Goal: Task Accomplishment & Management: Manage account settings

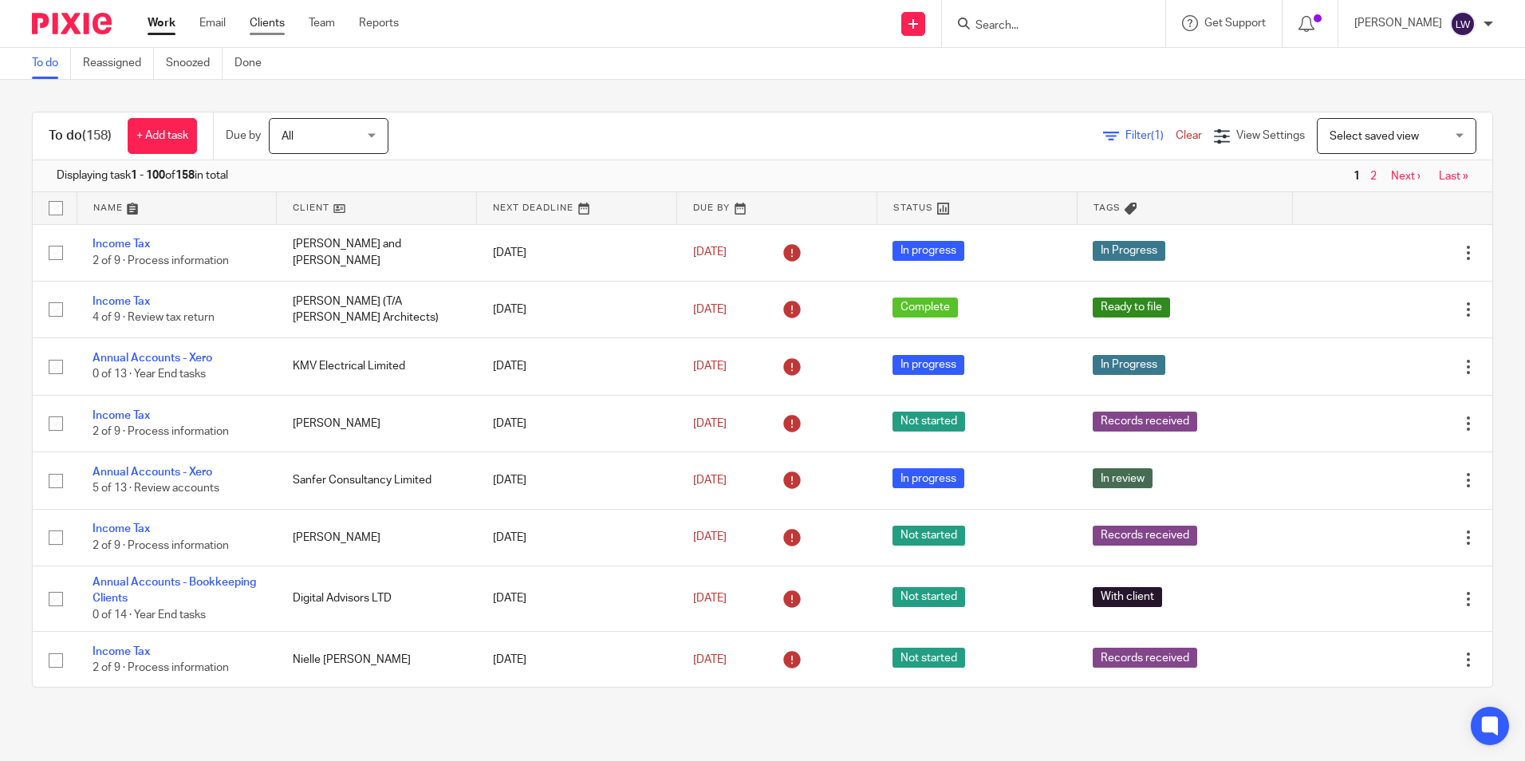
click at [266, 18] on link "Clients" at bounding box center [267, 23] width 35 height 16
click at [1033, 25] on input "Search" at bounding box center [1046, 26] width 144 height 14
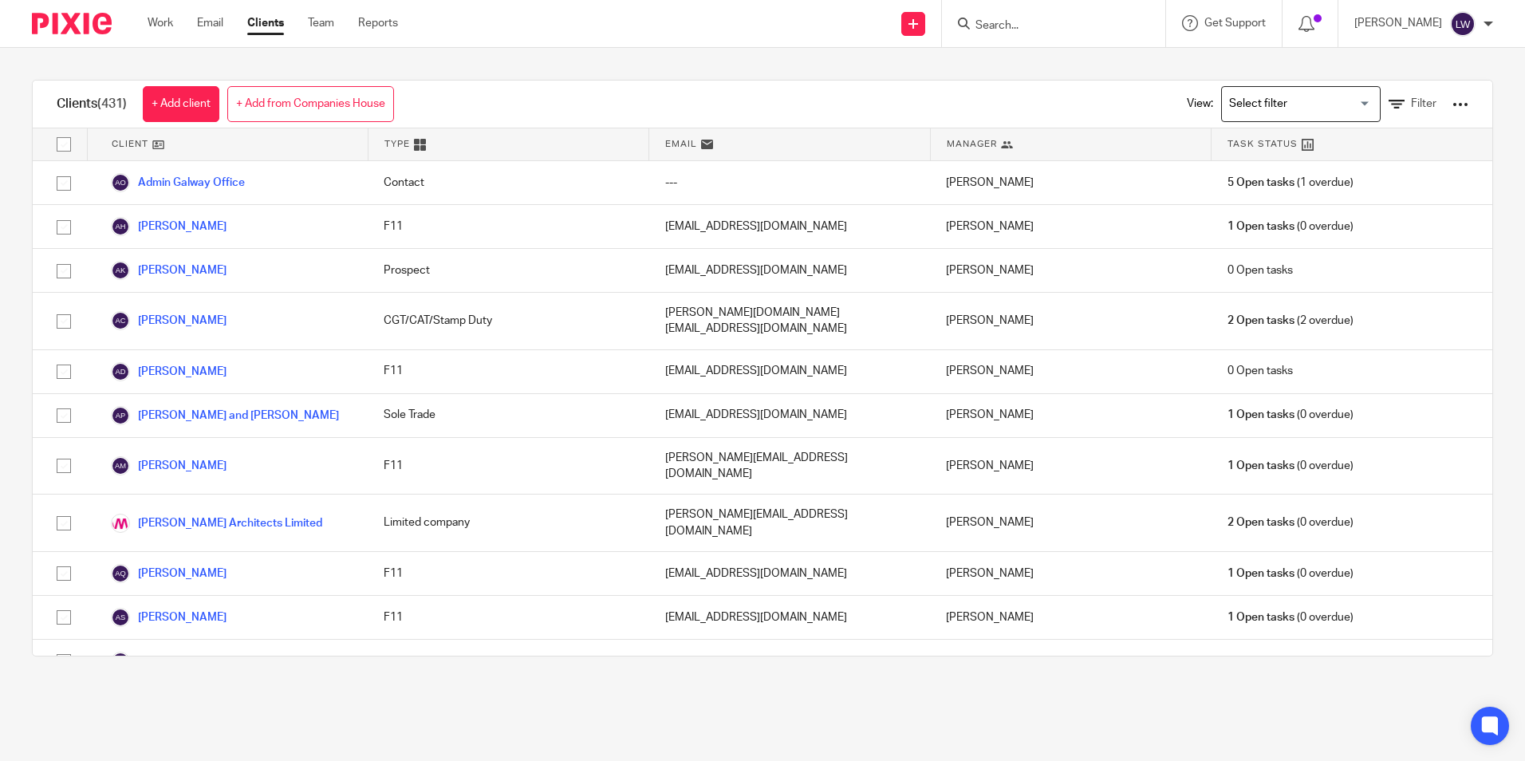
click at [1038, 26] on input "Search" at bounding box center [1046, 26] width 144 height 14
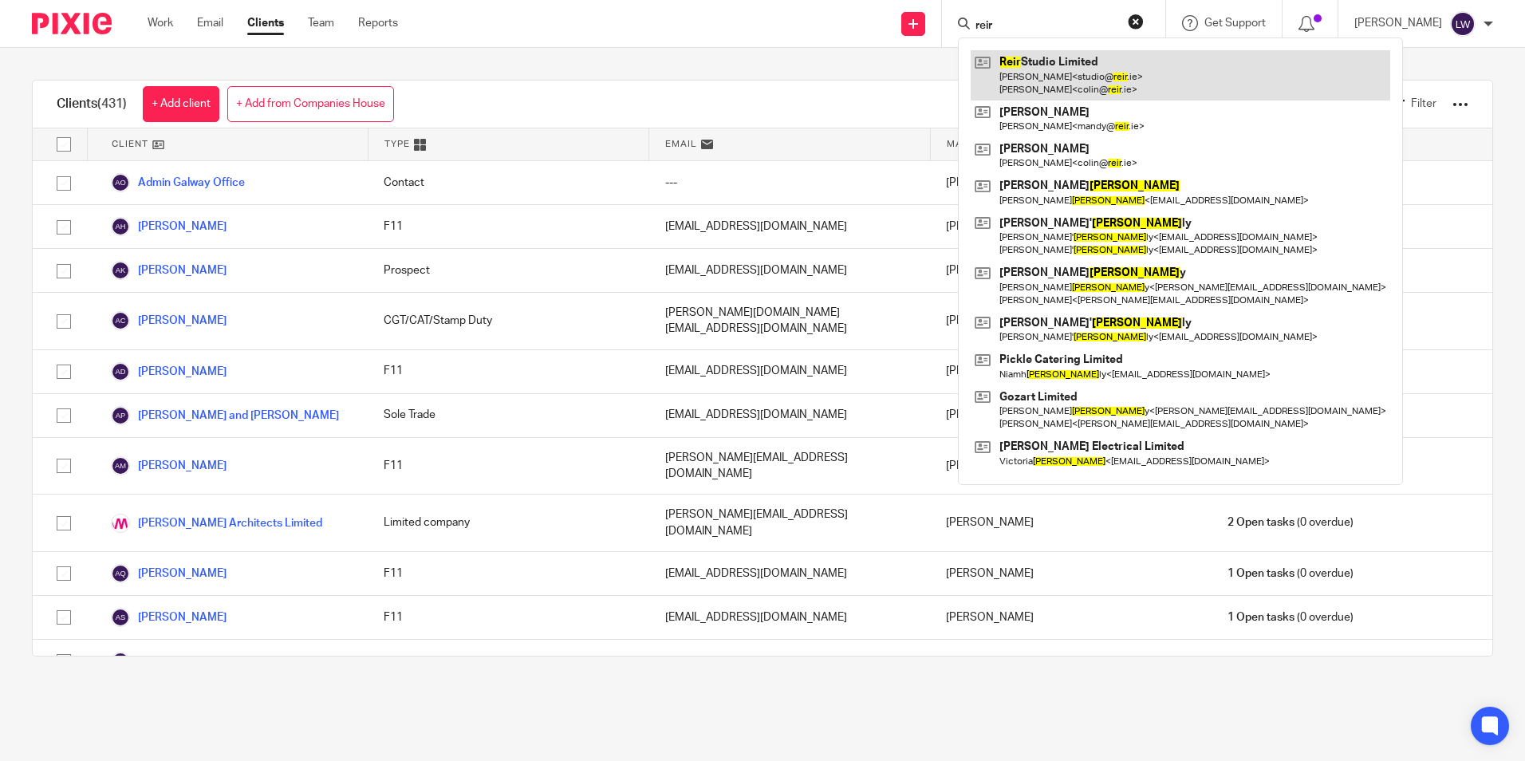
type input "reir"
click at [1084, 83] on link at bounding box center [1179, 74] width 419 height 49
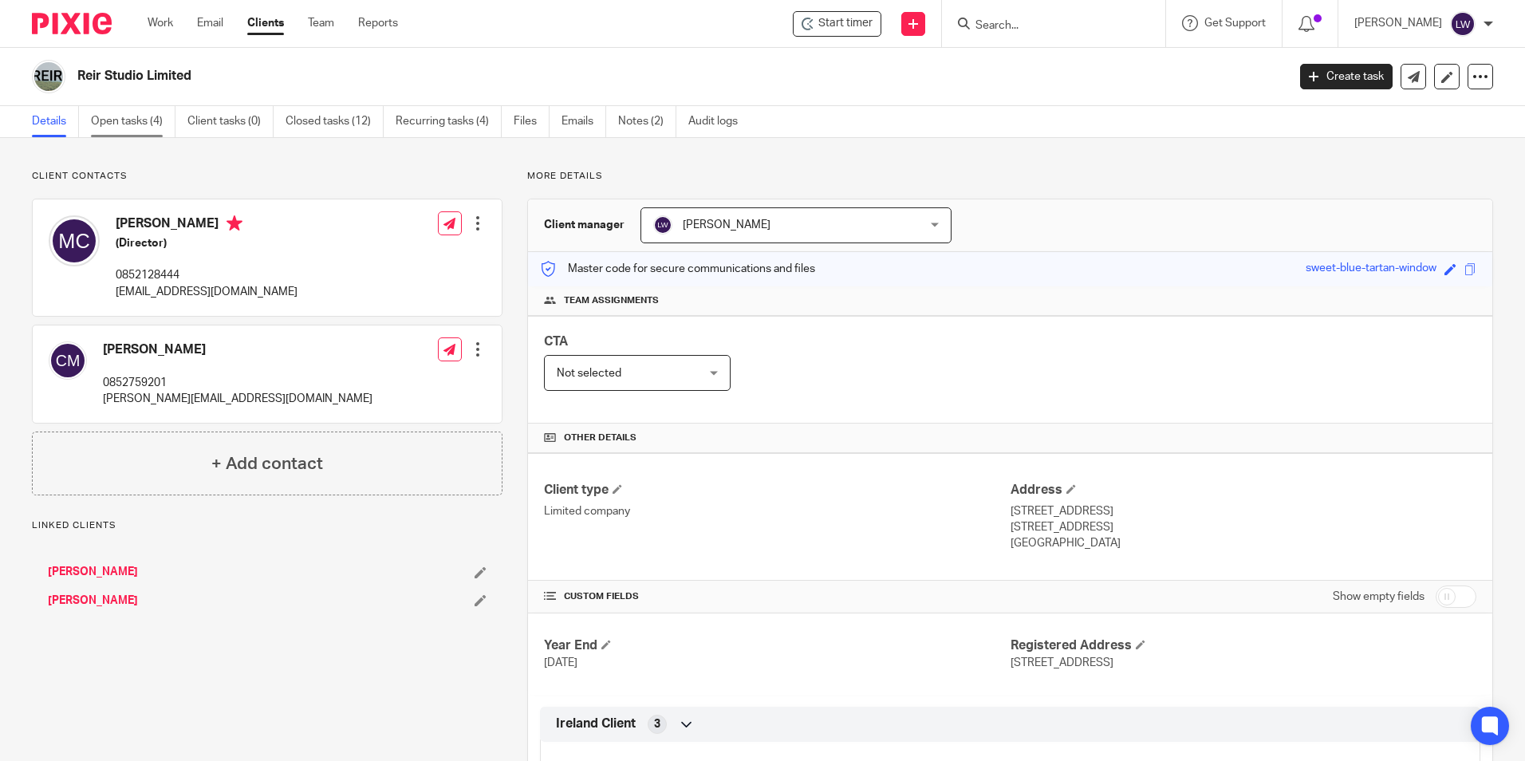
click at [129, 123] on link "Open tasks (4)" at bounding box center [133, 121] width 85 height 31
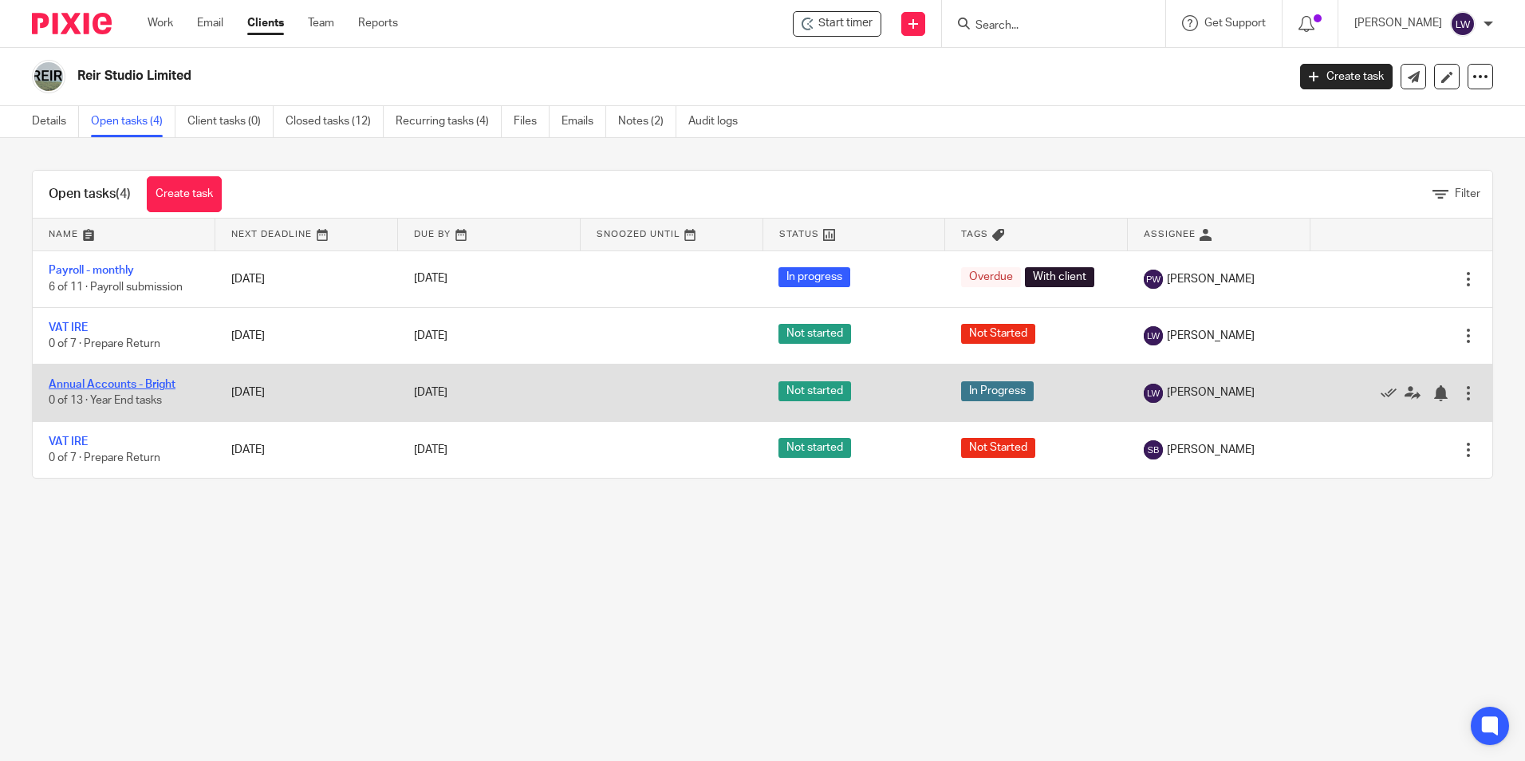
click at [118, 382] on link "Annual Accounts - Bright" at bounding box center [112, 384] width 127 height 11
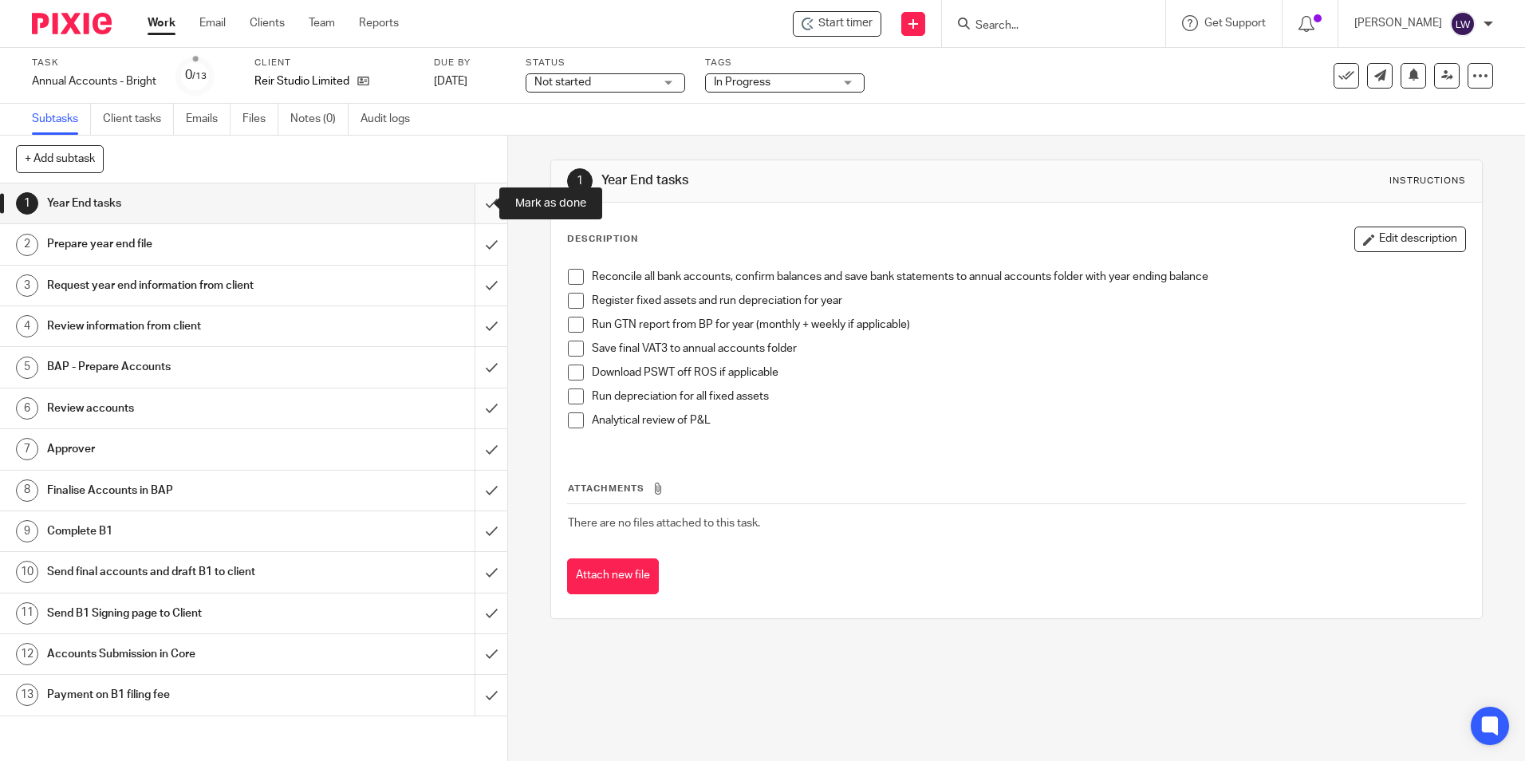
click at [475, 210] on input "submit" at bounding box center [253, 203] width 507 height 40
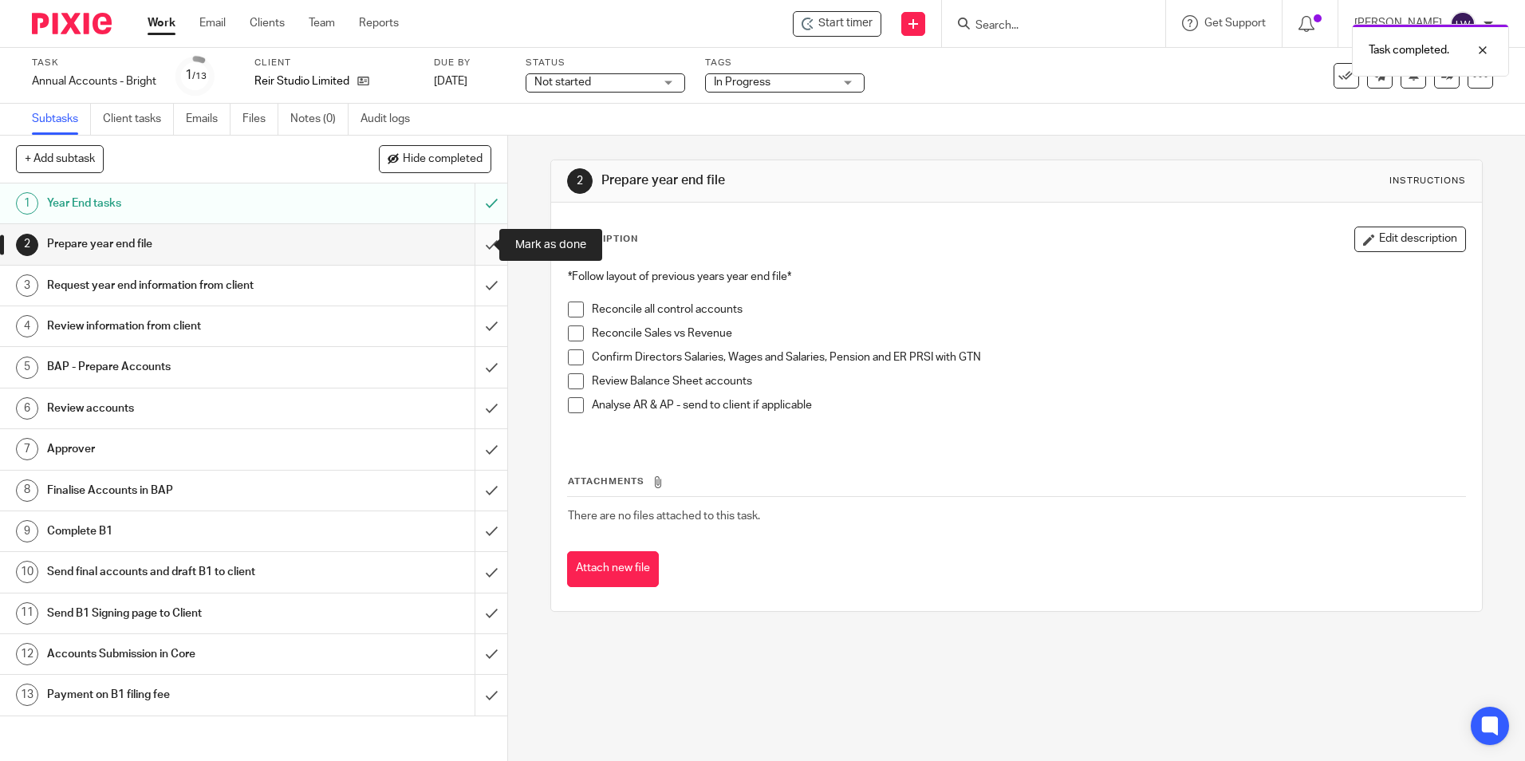
click at [477, 245] on input "submit" at bounding box center [253, 244] width 507 height 40
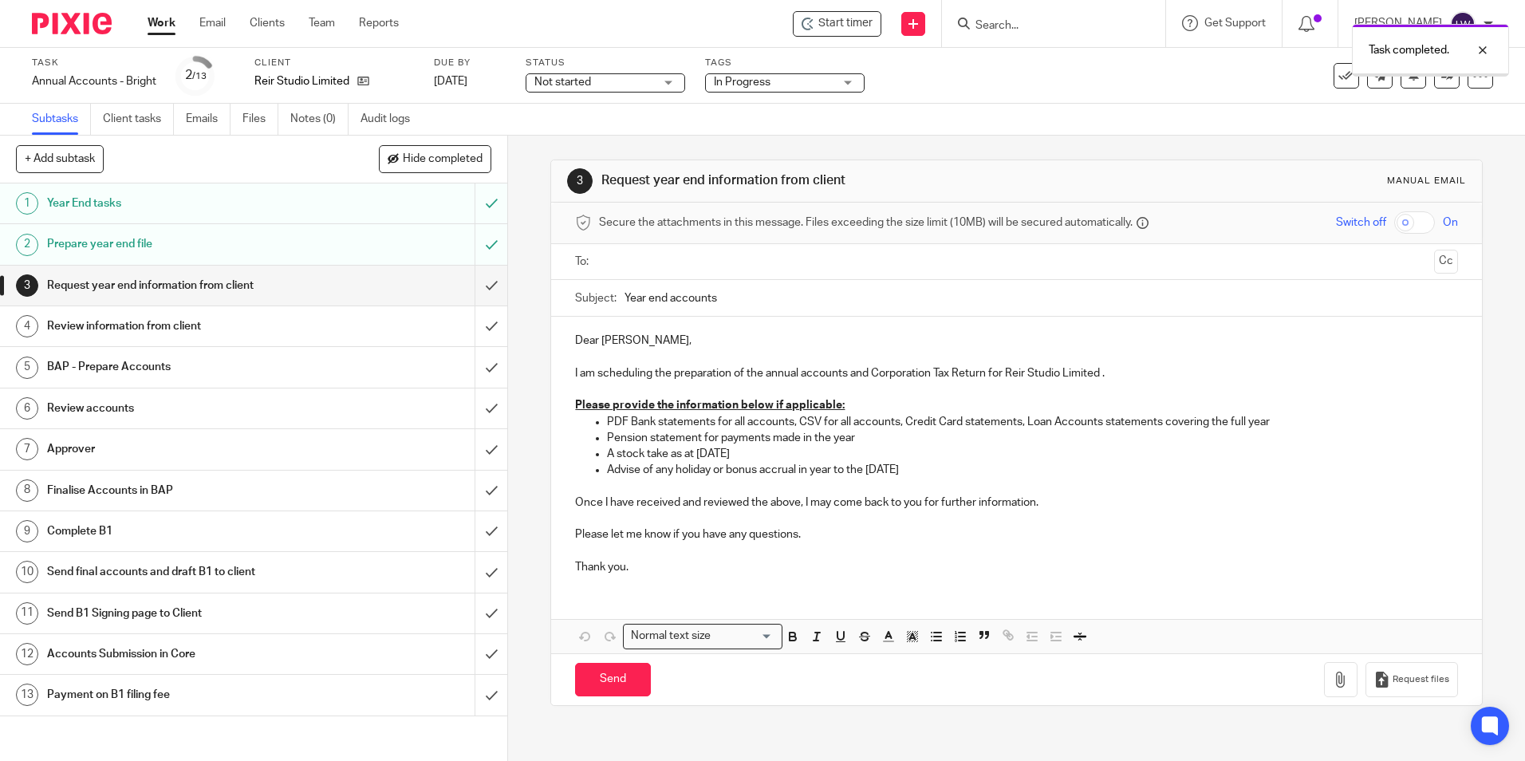
click at [478, 289] on input "submit" at bounding box center [253, 286] width 507 height 40
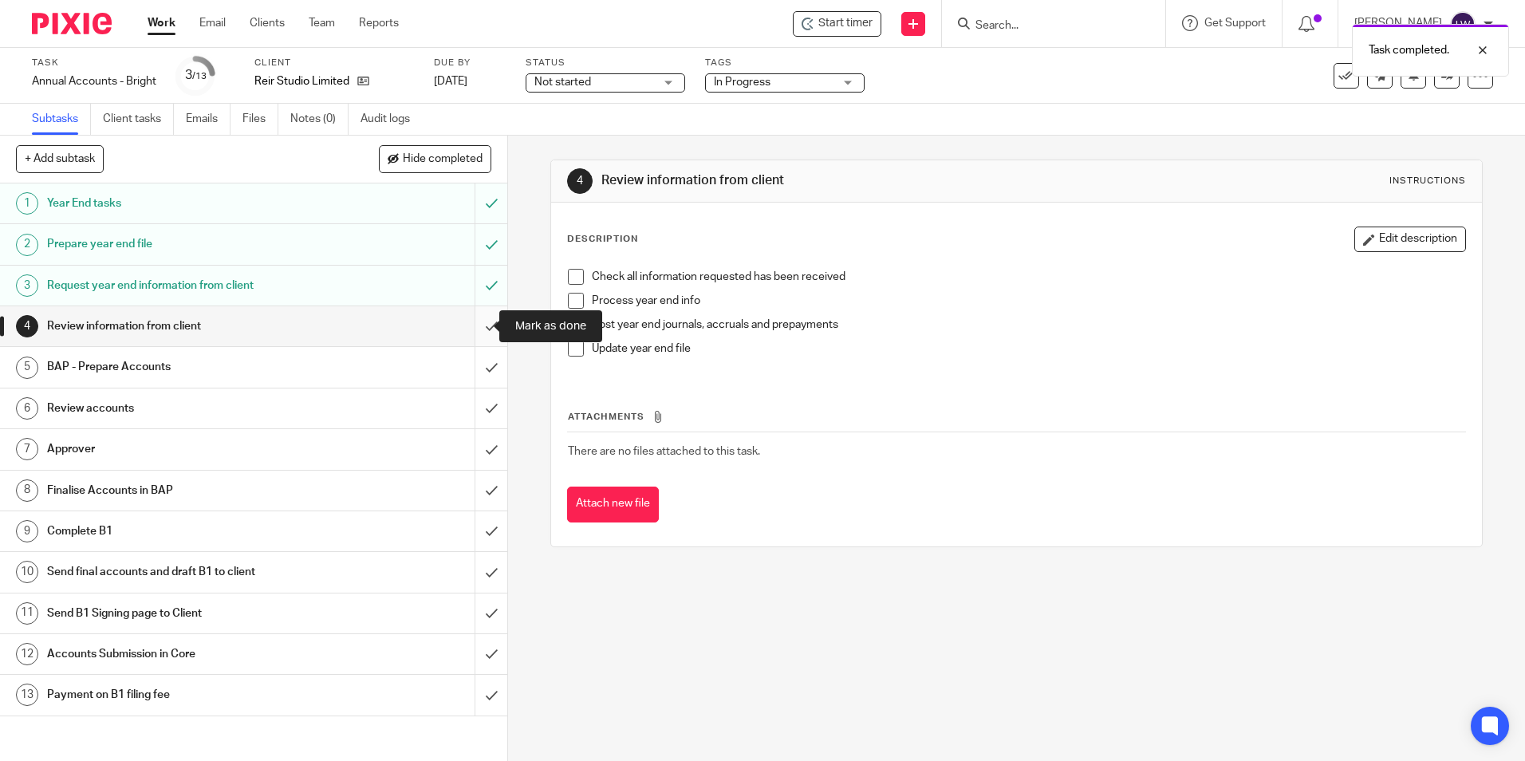
click at [474, 326] on input "submit" at bounding box center [253, 326] width 507 height 40
click at [477, 372] on input "submit" at bounding box center [253, 367] width 507 height 40
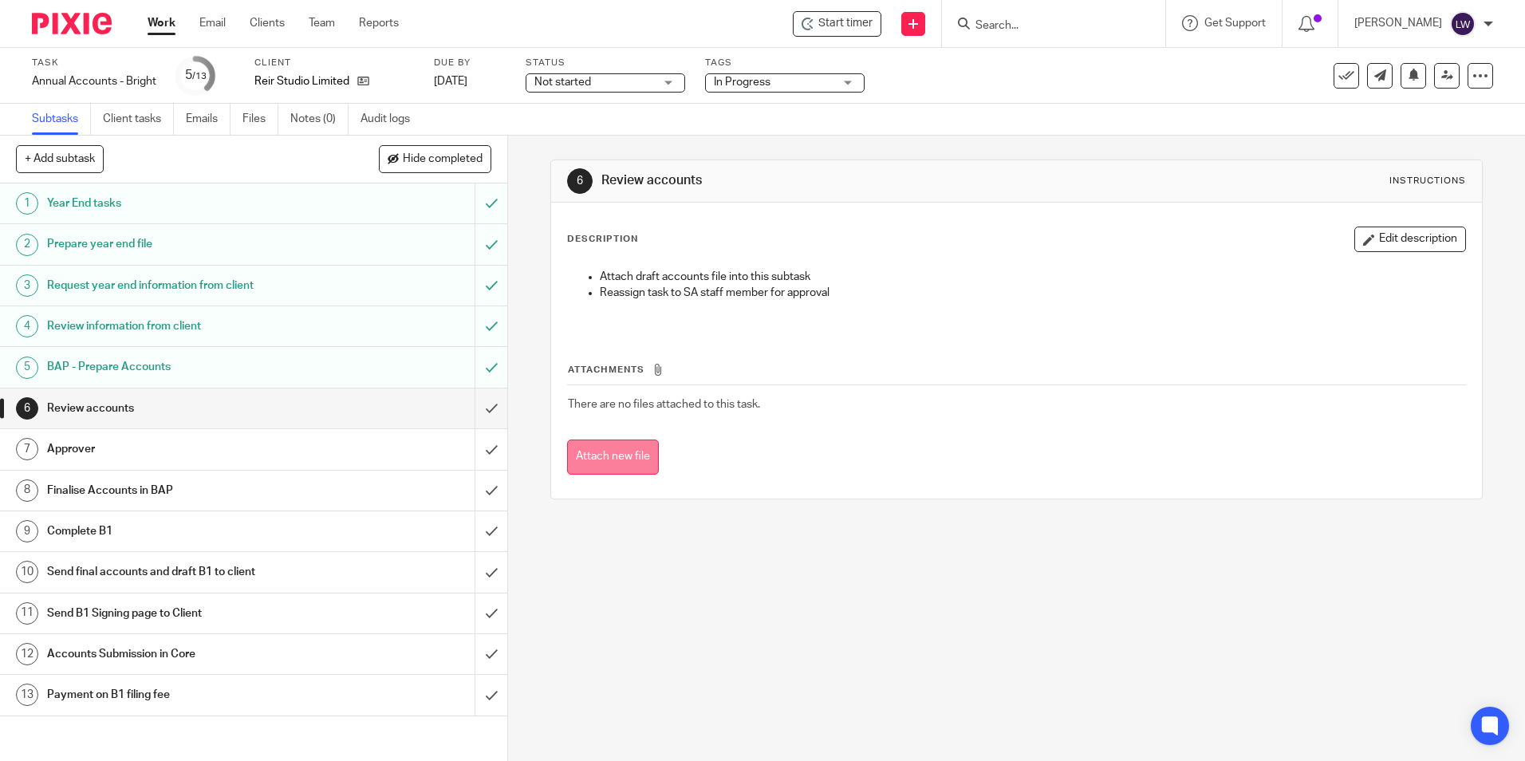
click at [614, 449] on button "Attach new file" at bounding box center [613, 457] width 92 height 36
click at [581, 454] on button "Attach new file" at bounding box center [613, 457] width 92 height 36
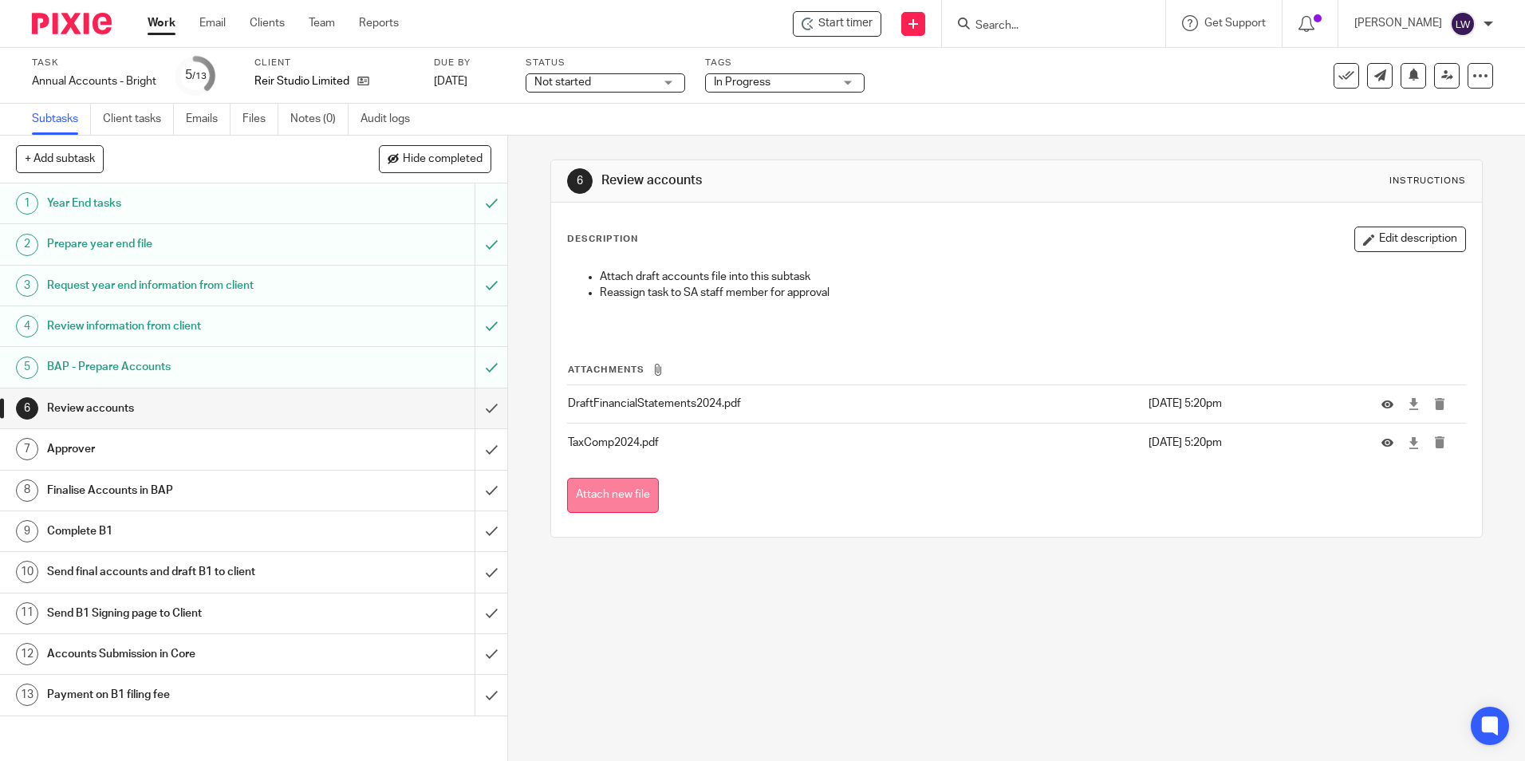
click at [608, 494] on button "Attach new file" at bounding box center [613, 496] width 92 height 36
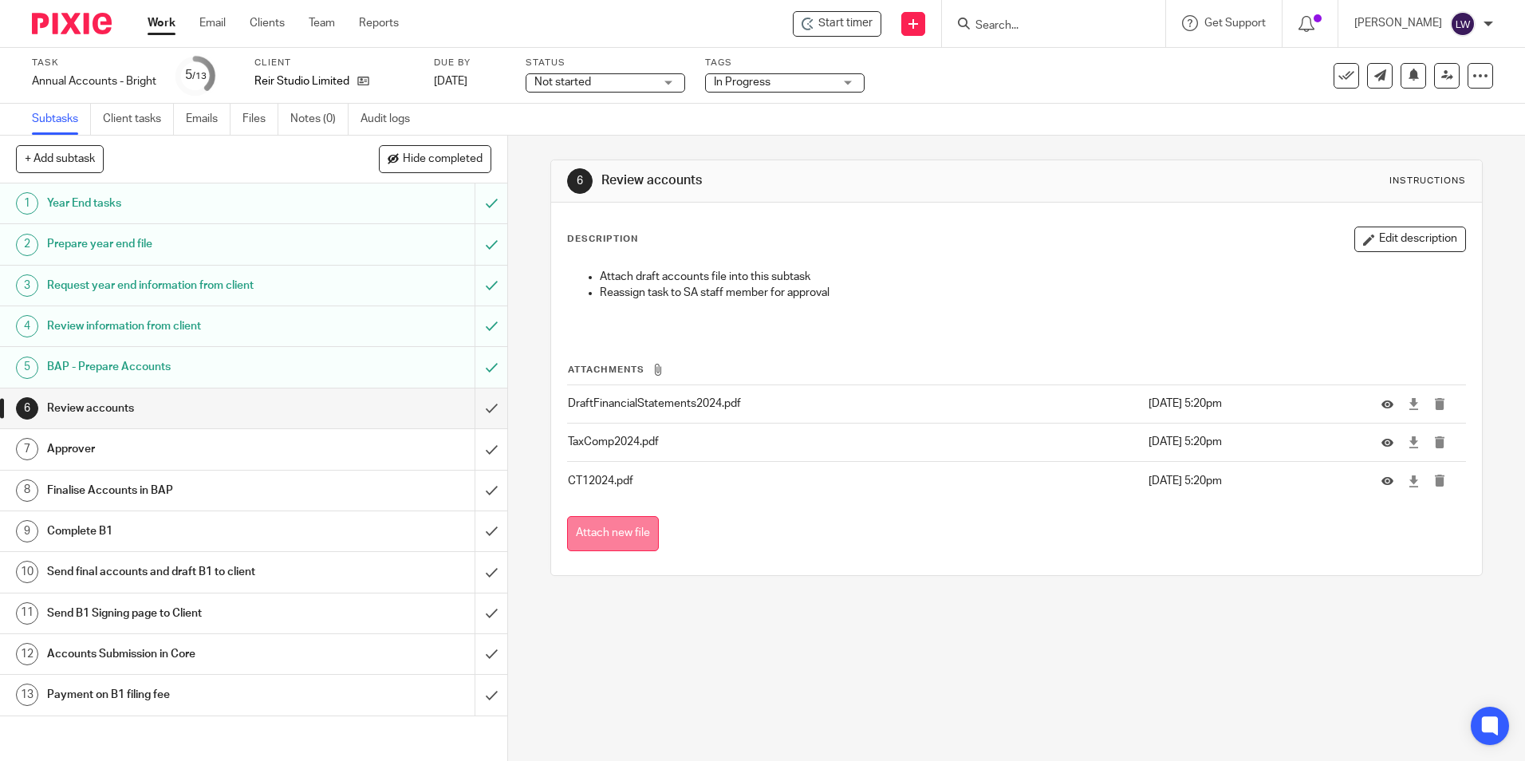
click at [604, 532] on button "Attach new file" at bounding box center [613, 534] width 92 height 36
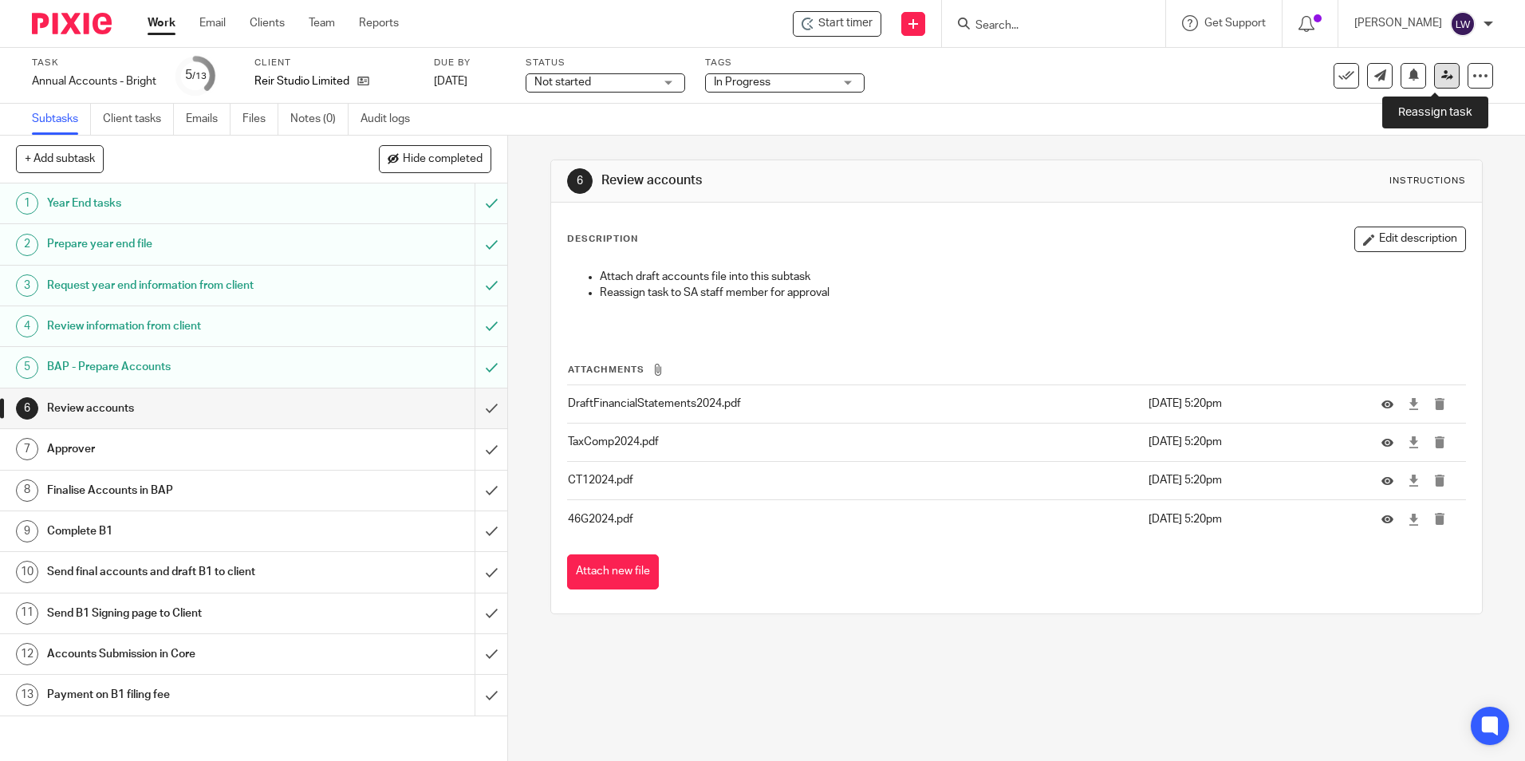
click at [1441, 77] on icon at bounding box center [1447, 75] width 12 height 12
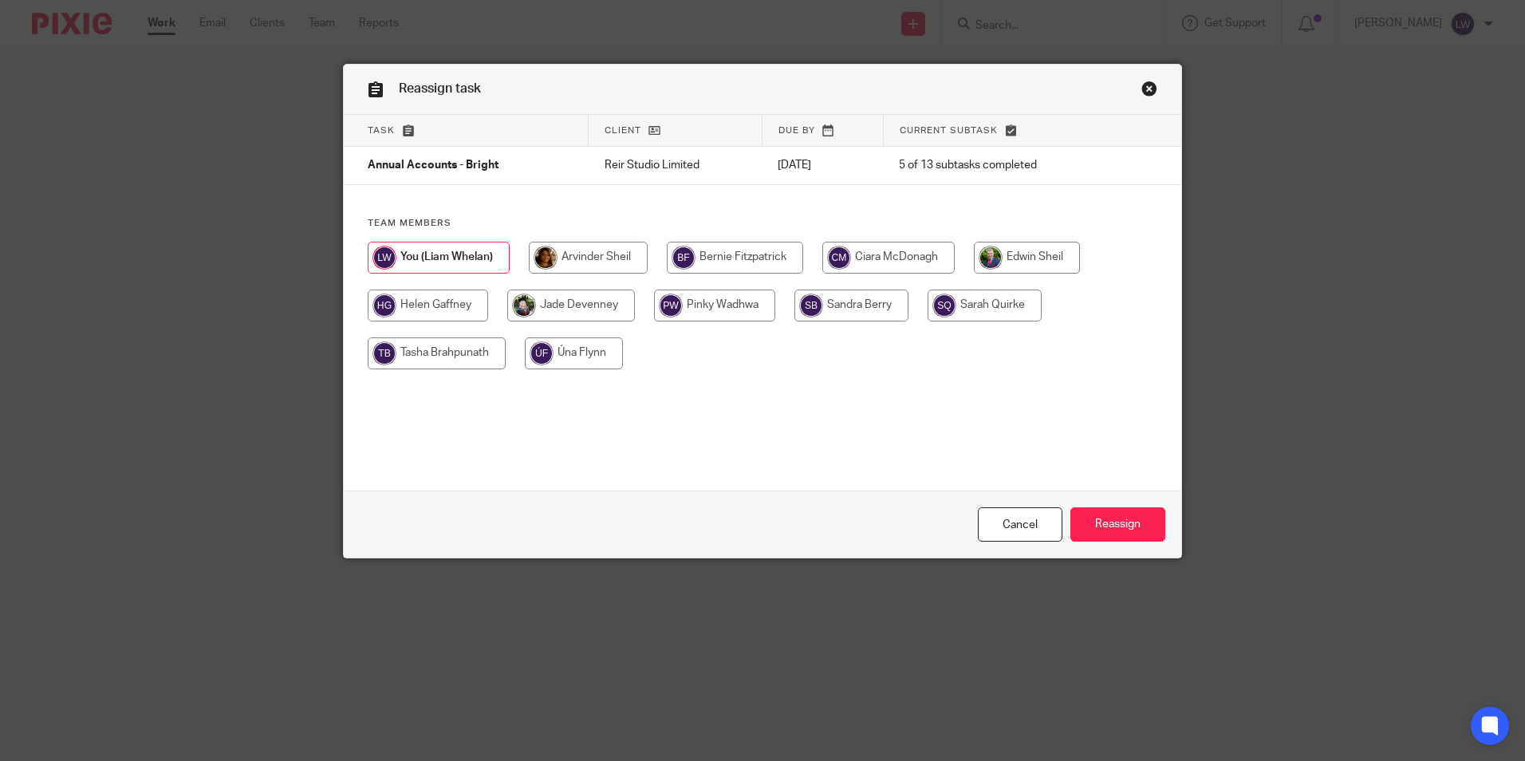
click at [588, 257] on input "radio" at bounding box center [588, 258] width 119 height 32
radio input "true"
click at [1112, 527] on input "Reassign" at bounding box center [1117, 524] width 95 height 34
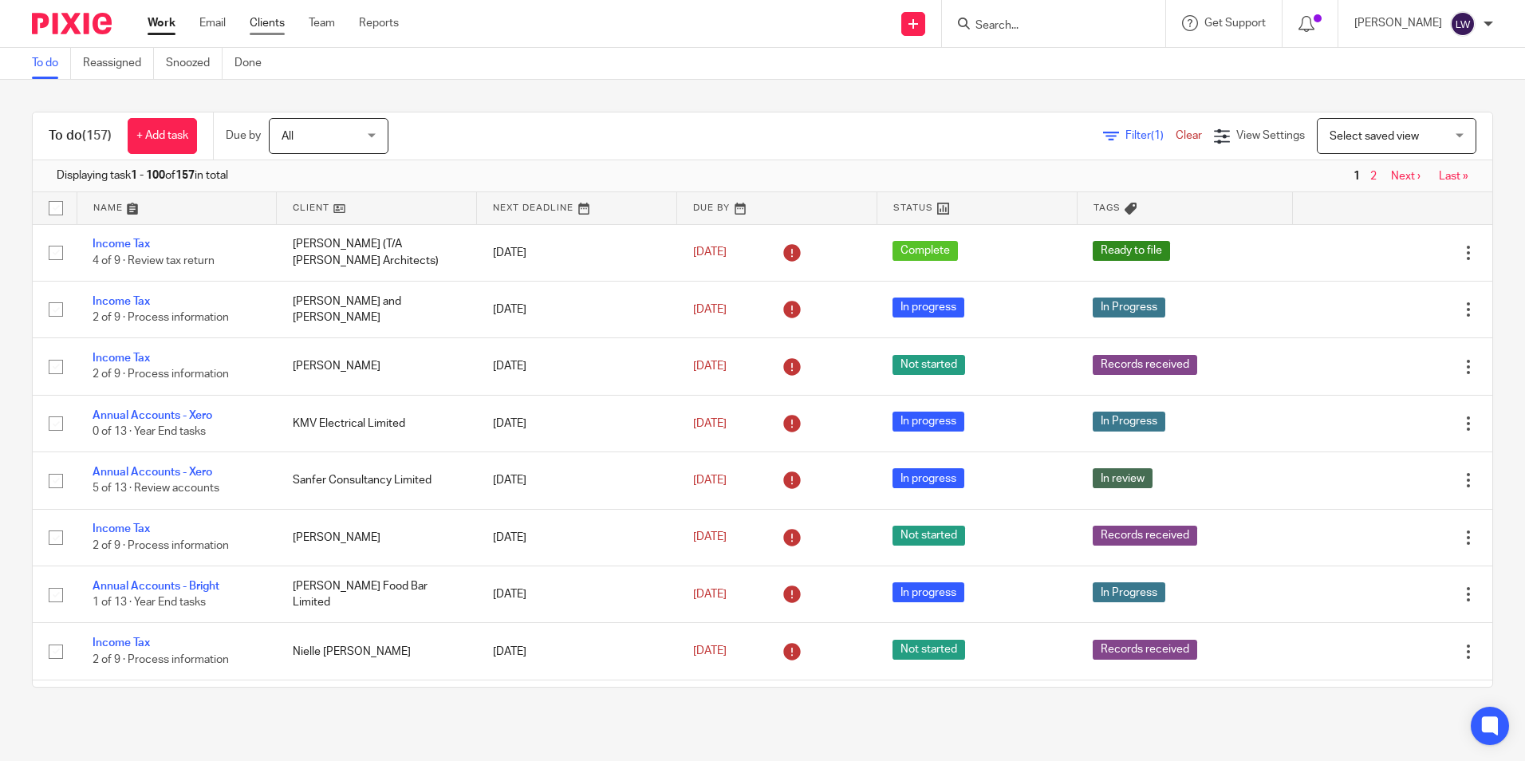
click at [273, 20] on link "Clients" at bounding box center [267, 23] width 35 height 16
click at [269, 24] on link "Clients" at bounding box center [267, 23] width 35 height 16
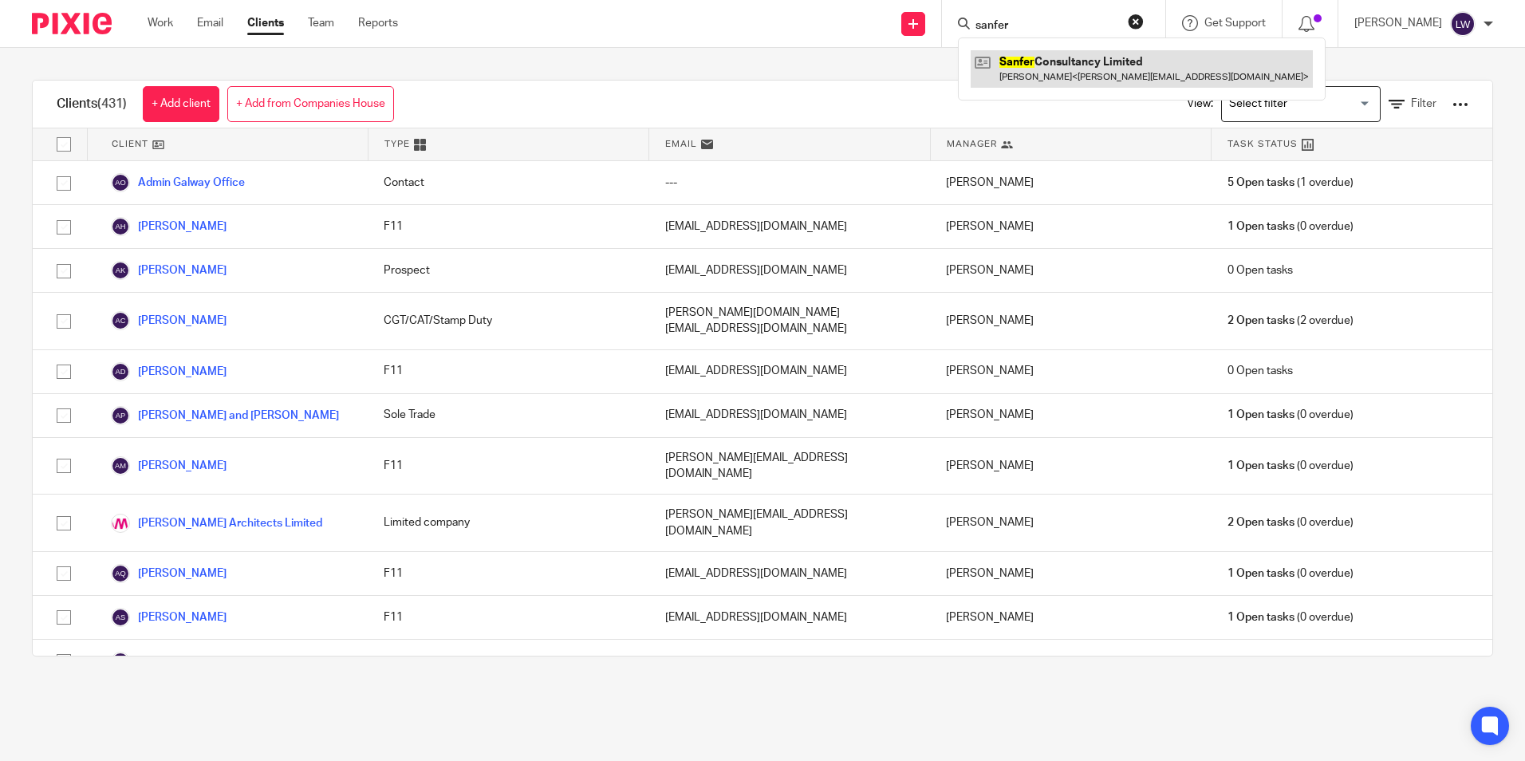
type input "sanfer"
click at [1117, 73] on link at bounding box center [1141, 68] width 342 height 37
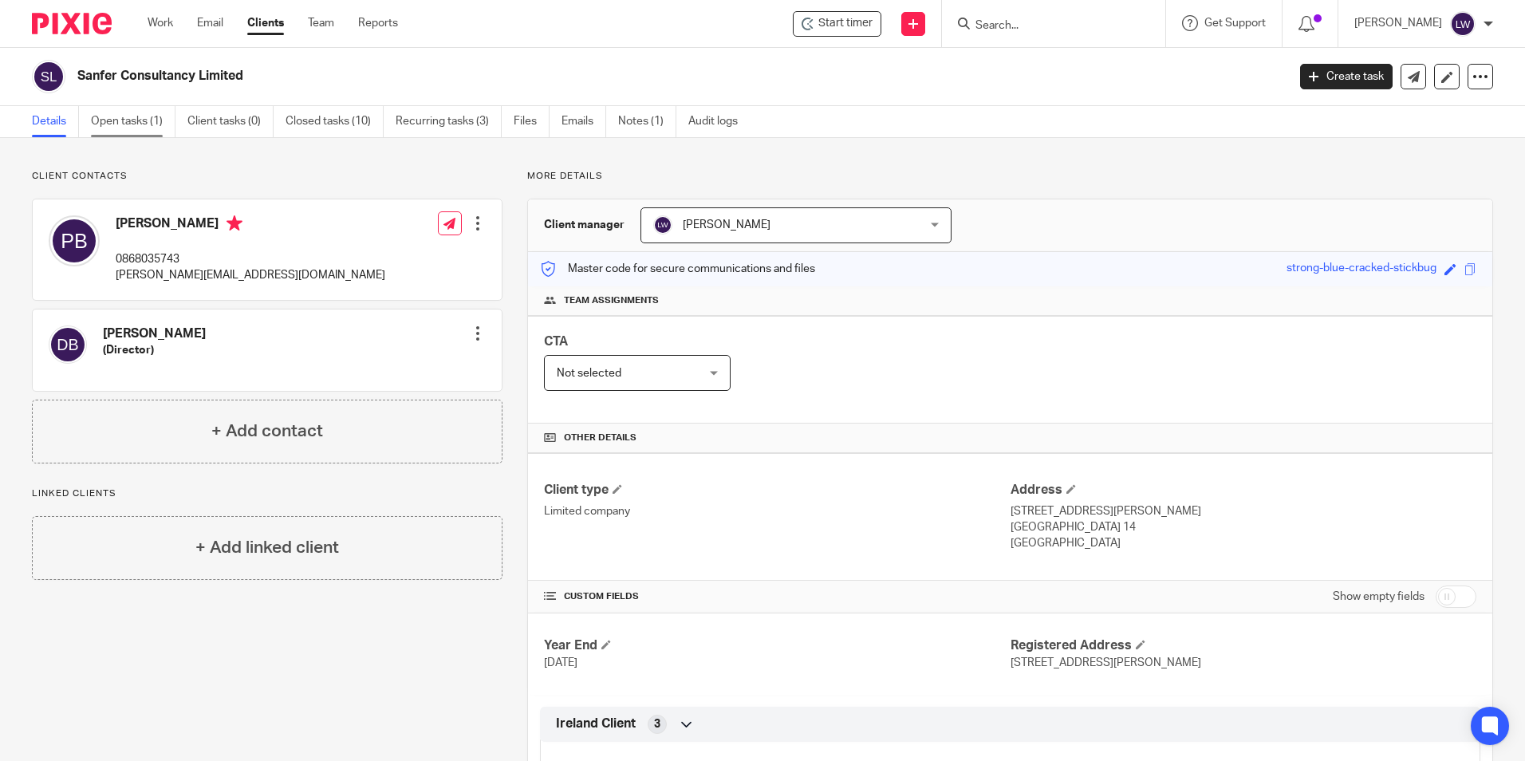
click at [126, 114] on link "Open tasks (1)" at bounding box center [133, 121] width 85 height 31
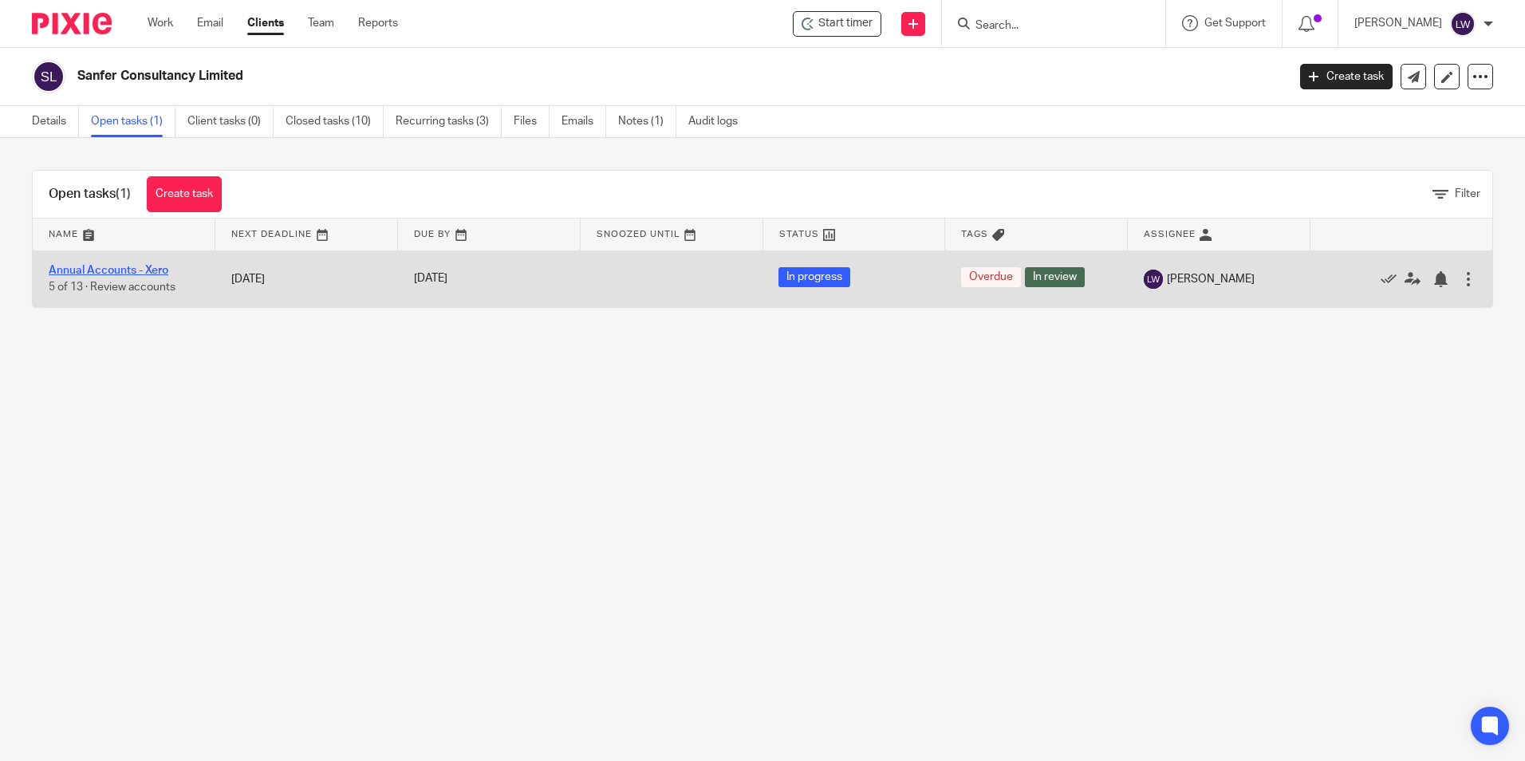
click at [94, 271] on link "Annual Accounts - Xero" at bounding box center [109, 270] width 120 height 11
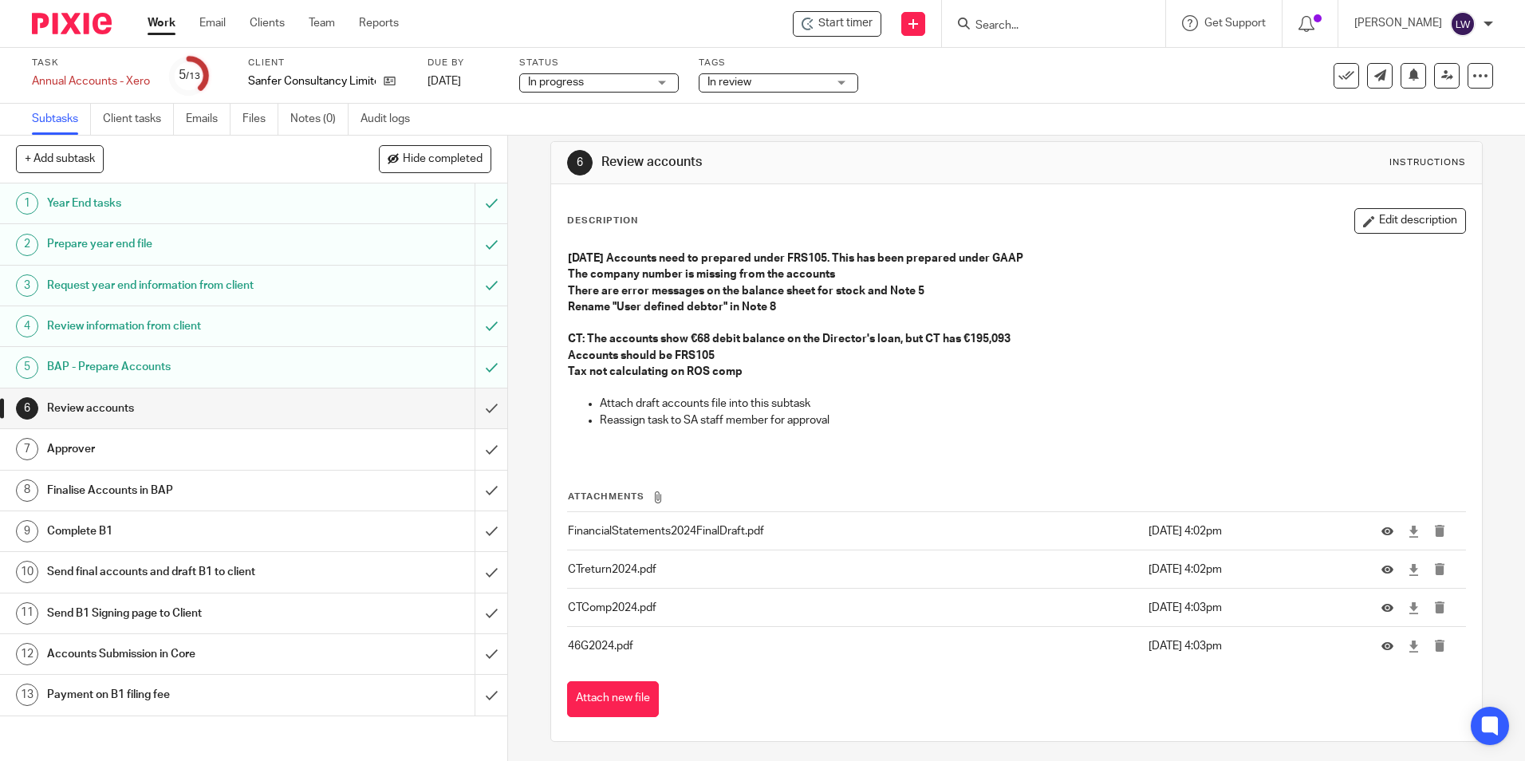
scroll to position [23, 0]
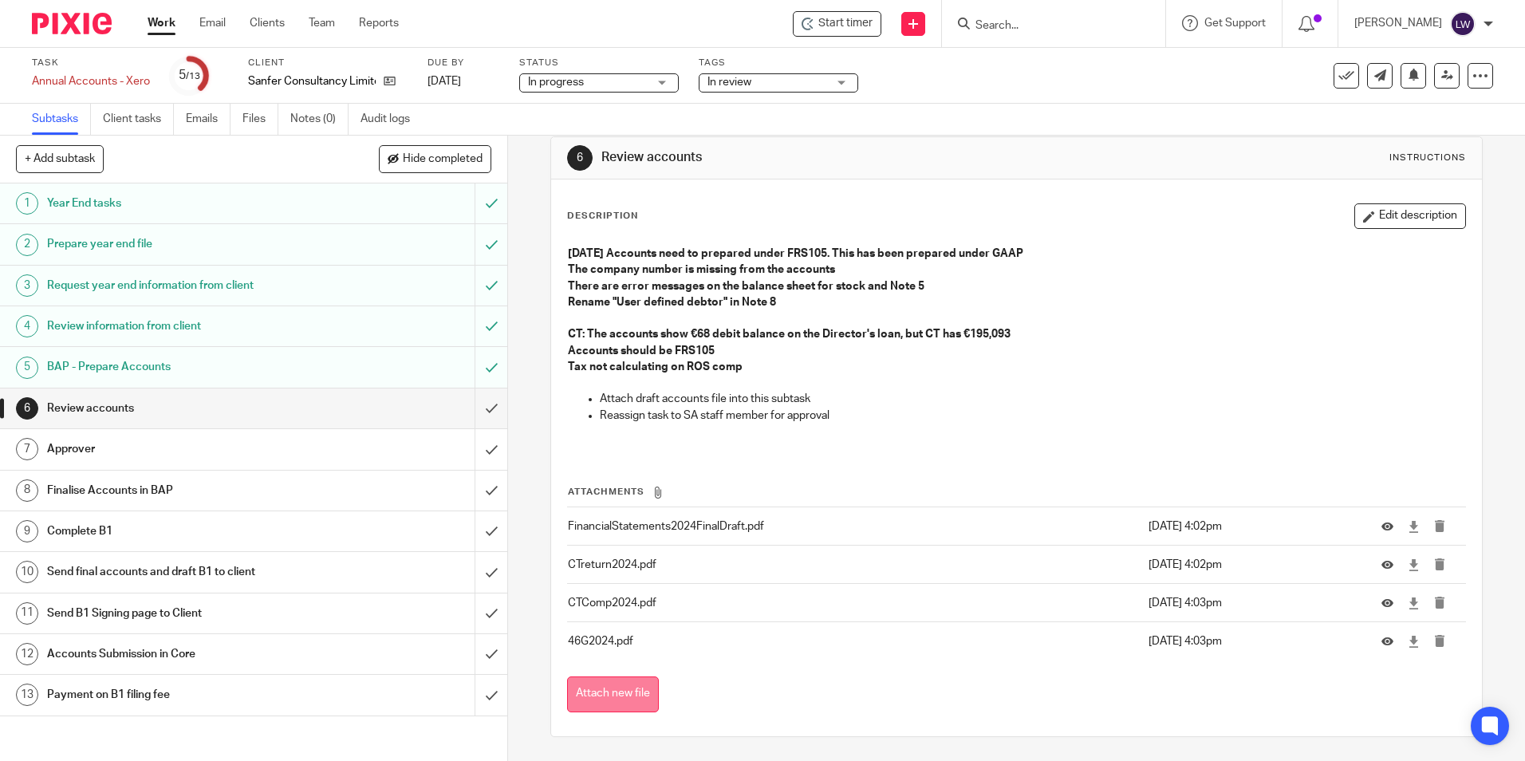
click at [623, 690] on button "Attach new file" at bounding box center [613, 694] width 92 height 36
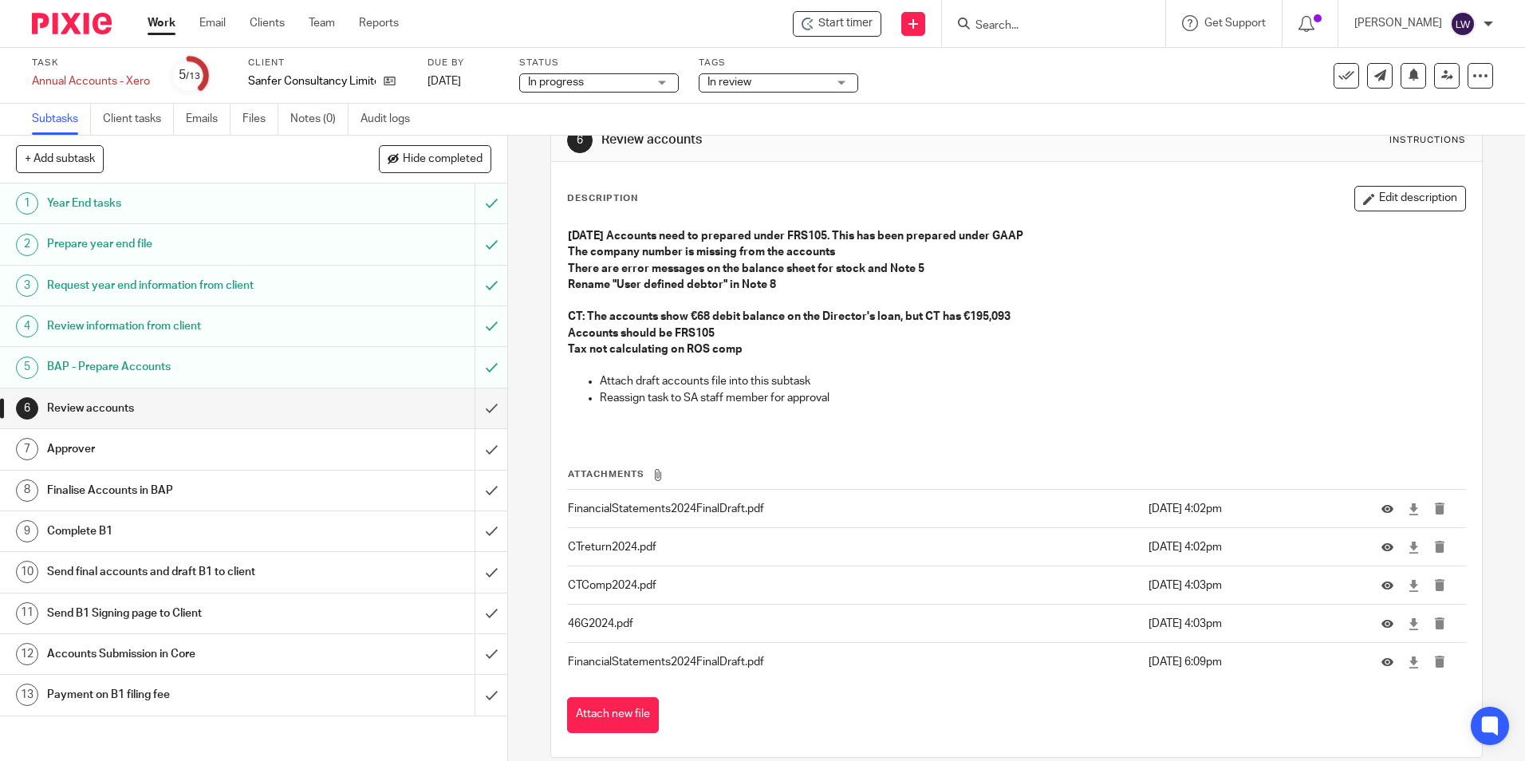
scroll to position [61, 0]
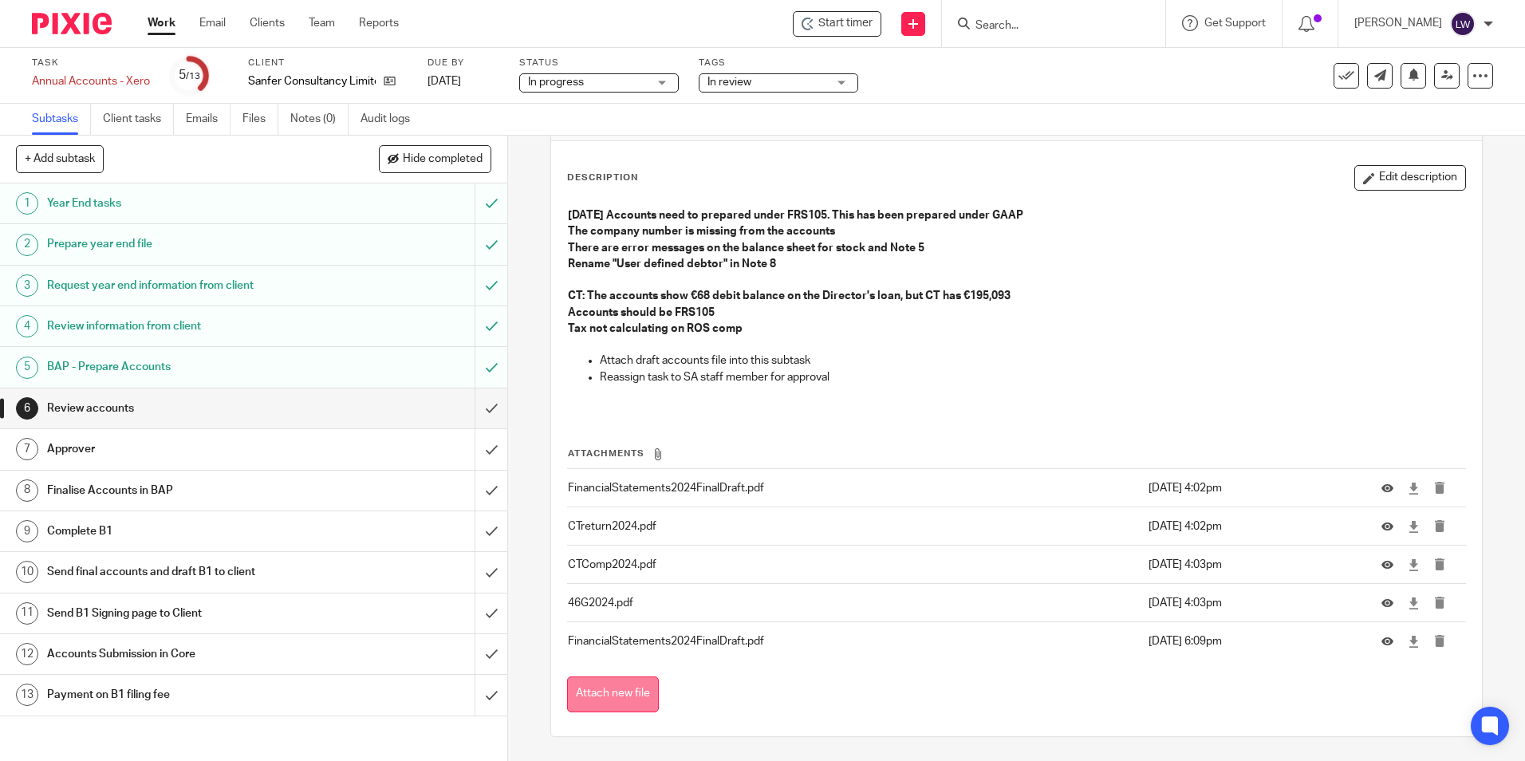
click at [600, 689] on button "Attach new file" at bounding box center [613, 694] width 92 height 36
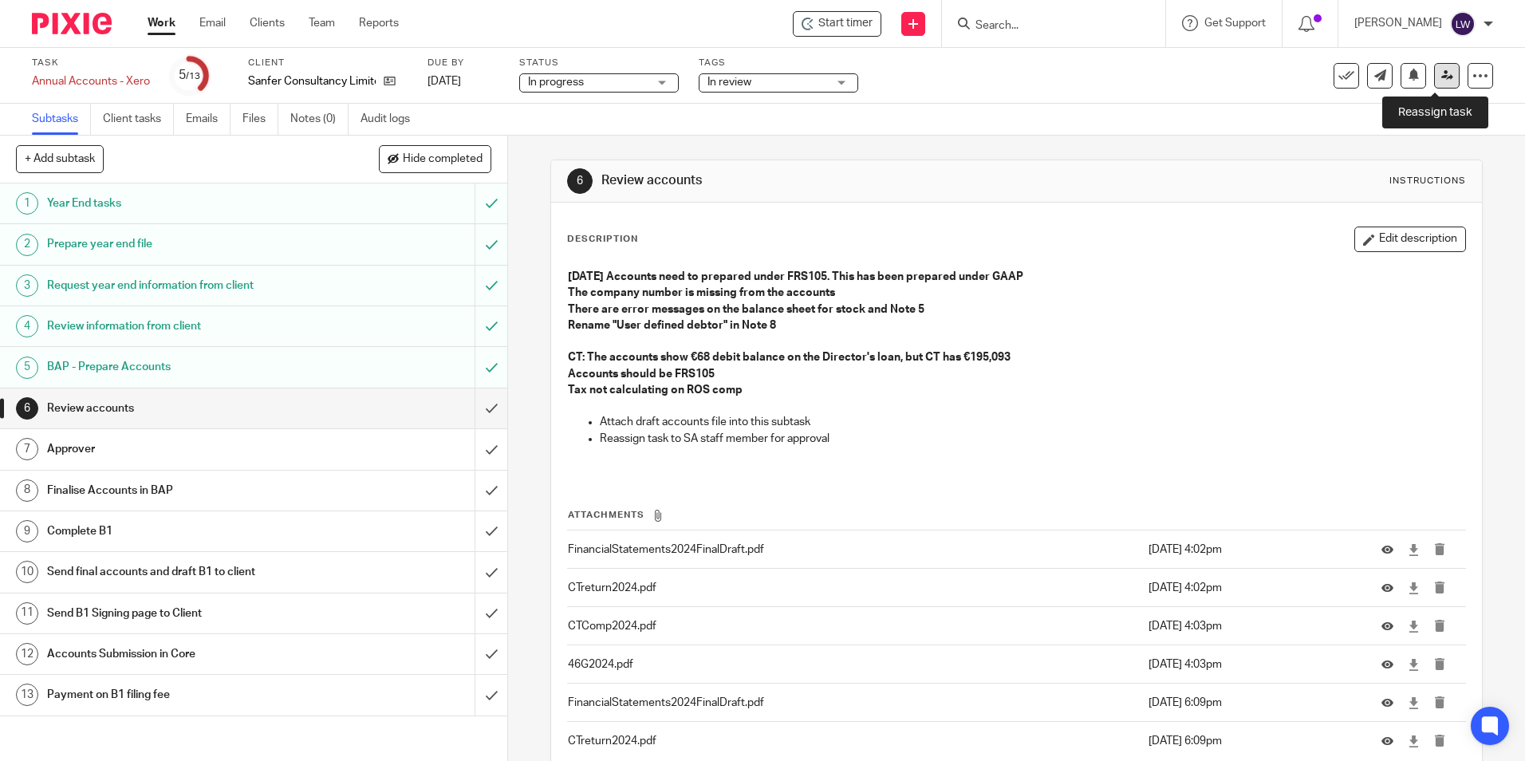
click at [1441, 70] on icon at bounding box center [1447, 75] width 12 height 12
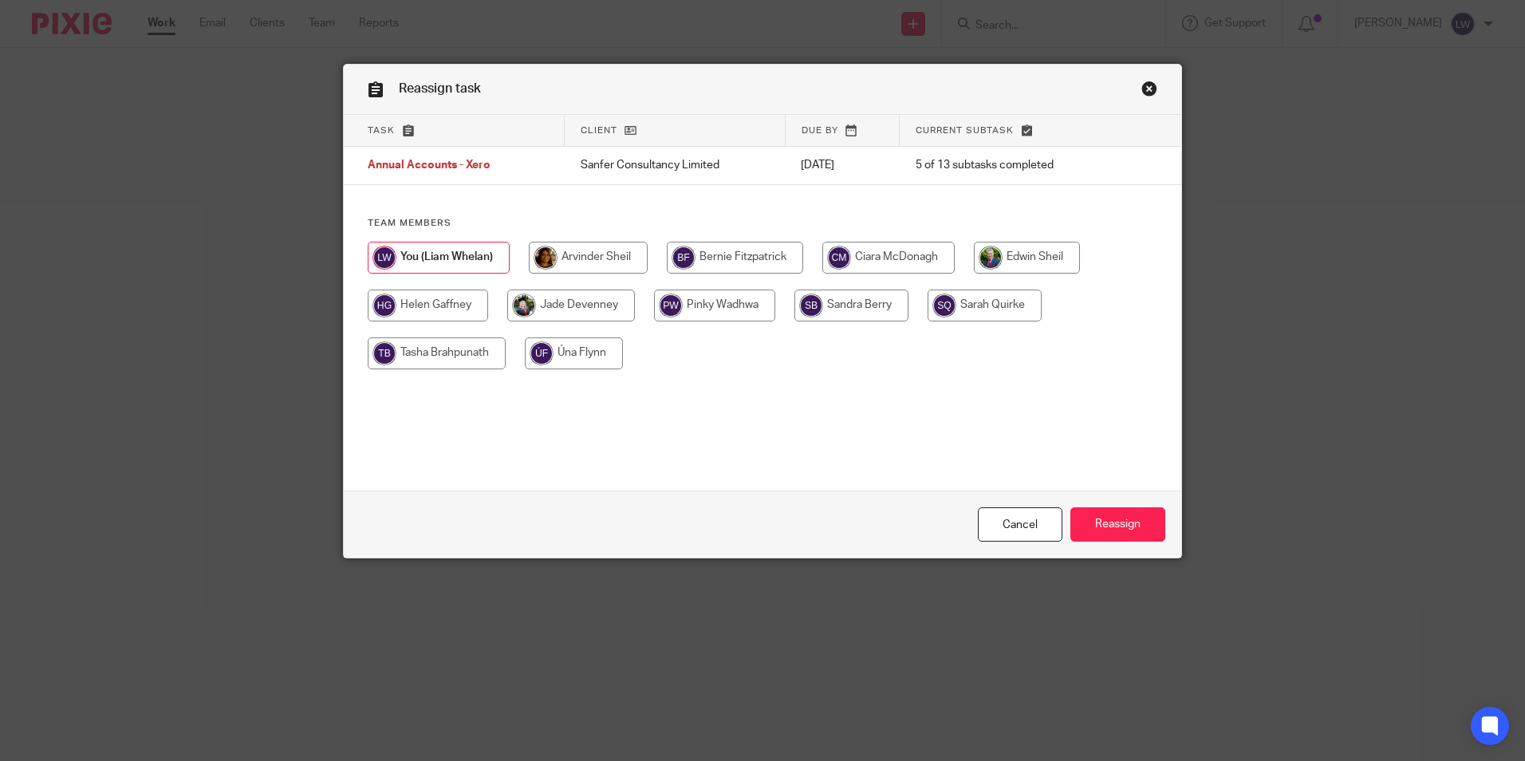
click at [592, 255] on input "radio" at bounding box center [588, 258] width 119 height 32
radio input "true"
click at [1098, 520] on input "Reassign" at bounding box center [1117, 524] width 95 height 34
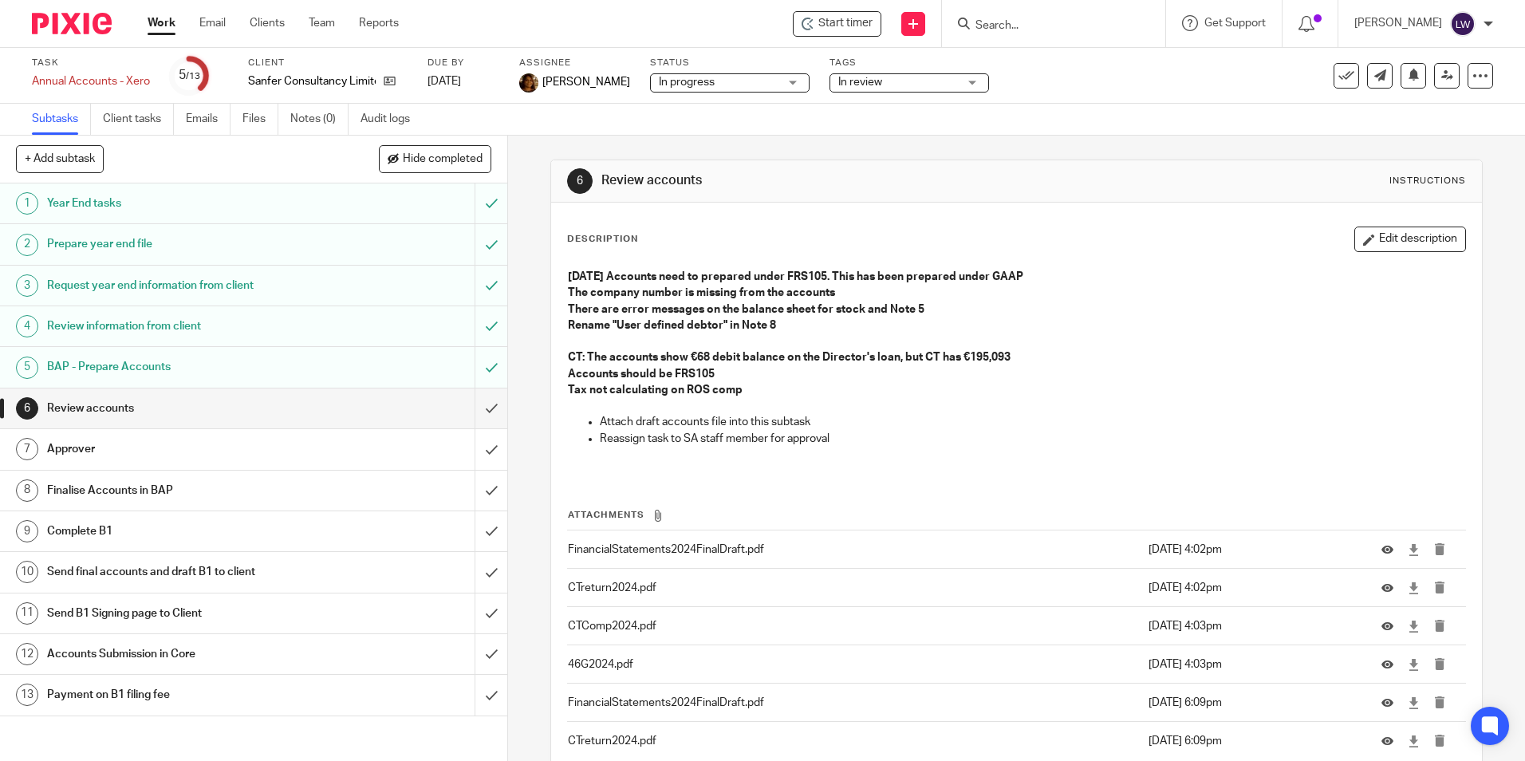
click at [161, 23] on link "Work" at bounding box center [162, 23] width 28 height 16
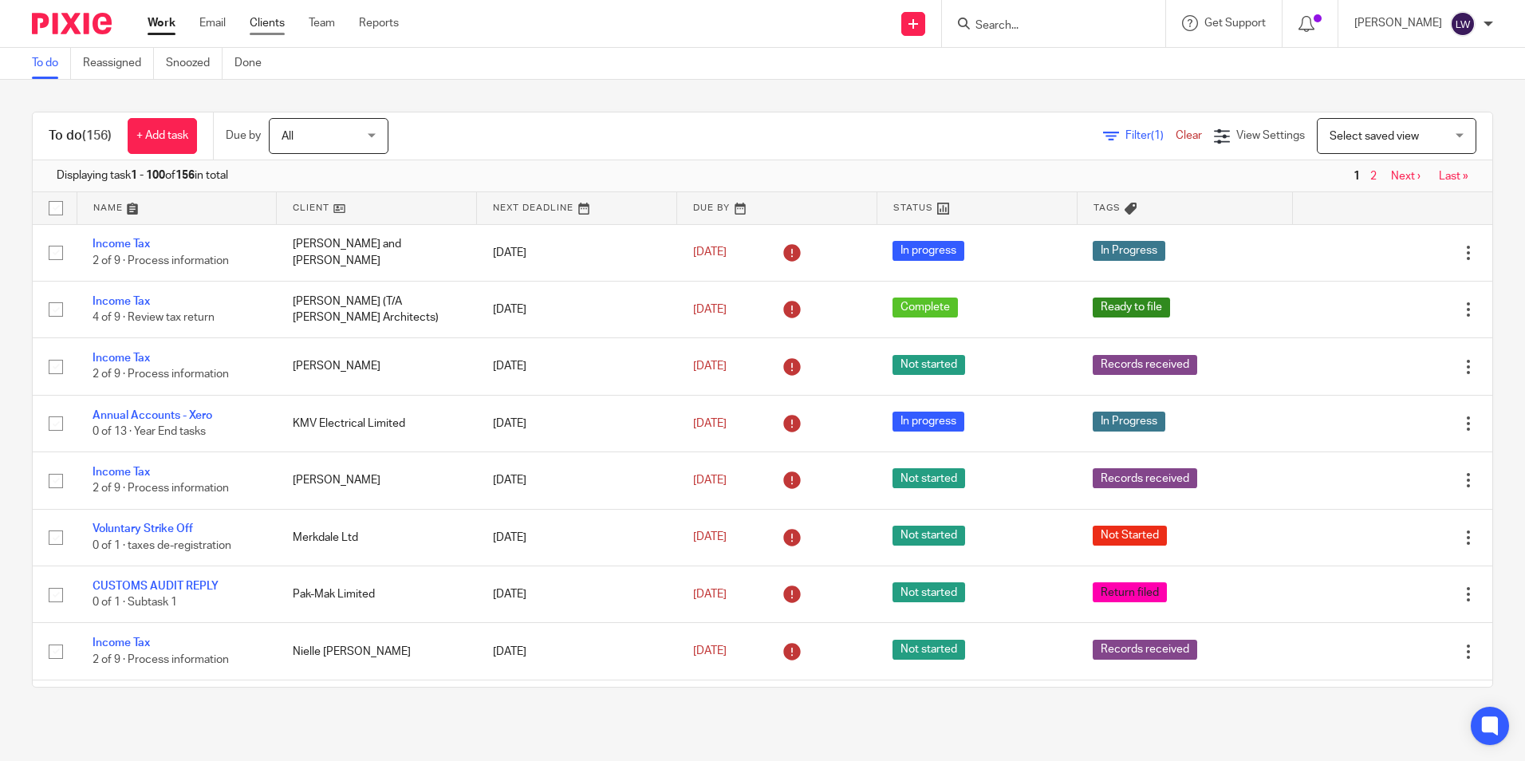
click at [273, 22] on link "Clients" at bounding box center [267, 23] width 35 height 16
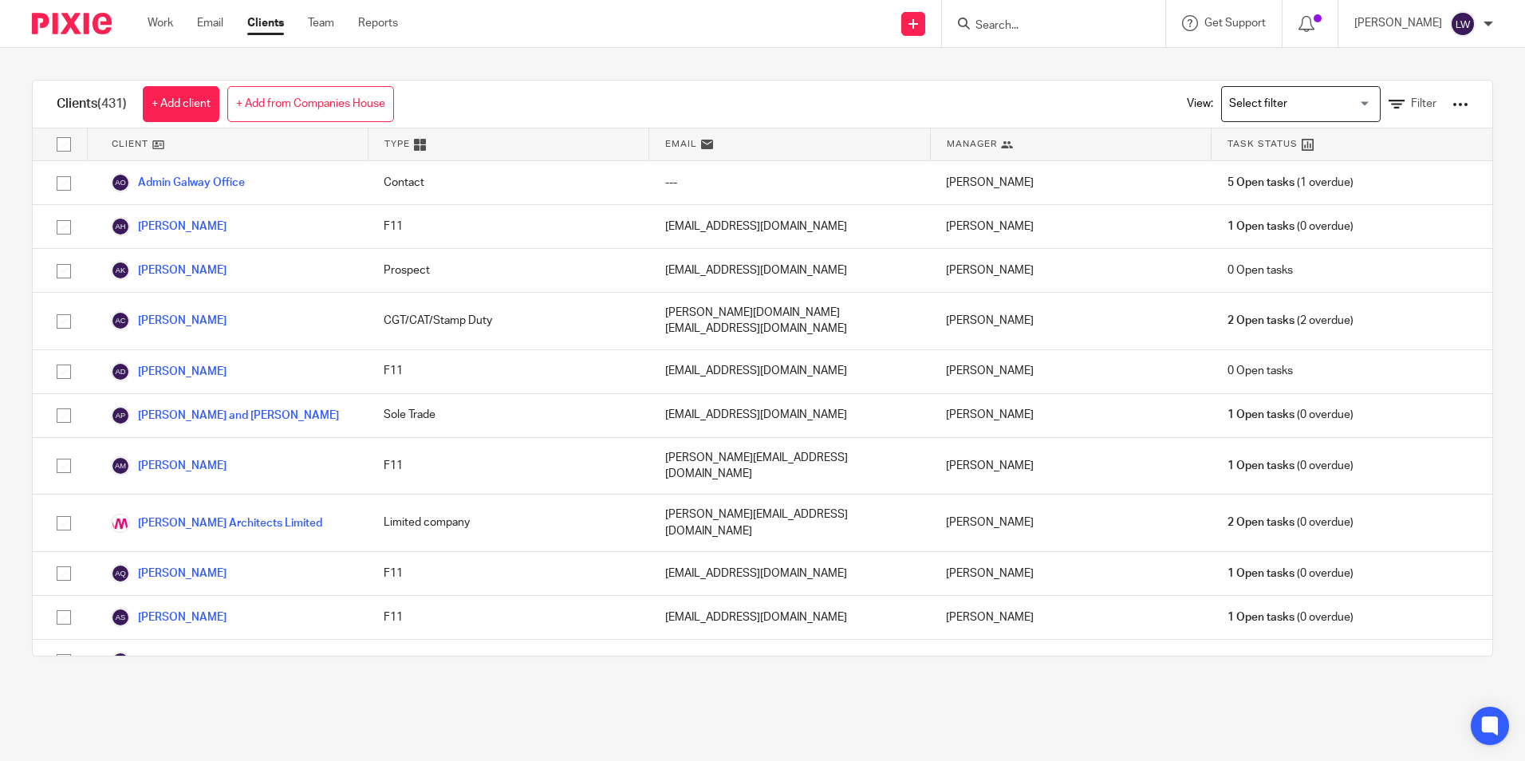
click at [1030, 20] on input "Search" at bounding box center [1046, 26] width 144 height 14
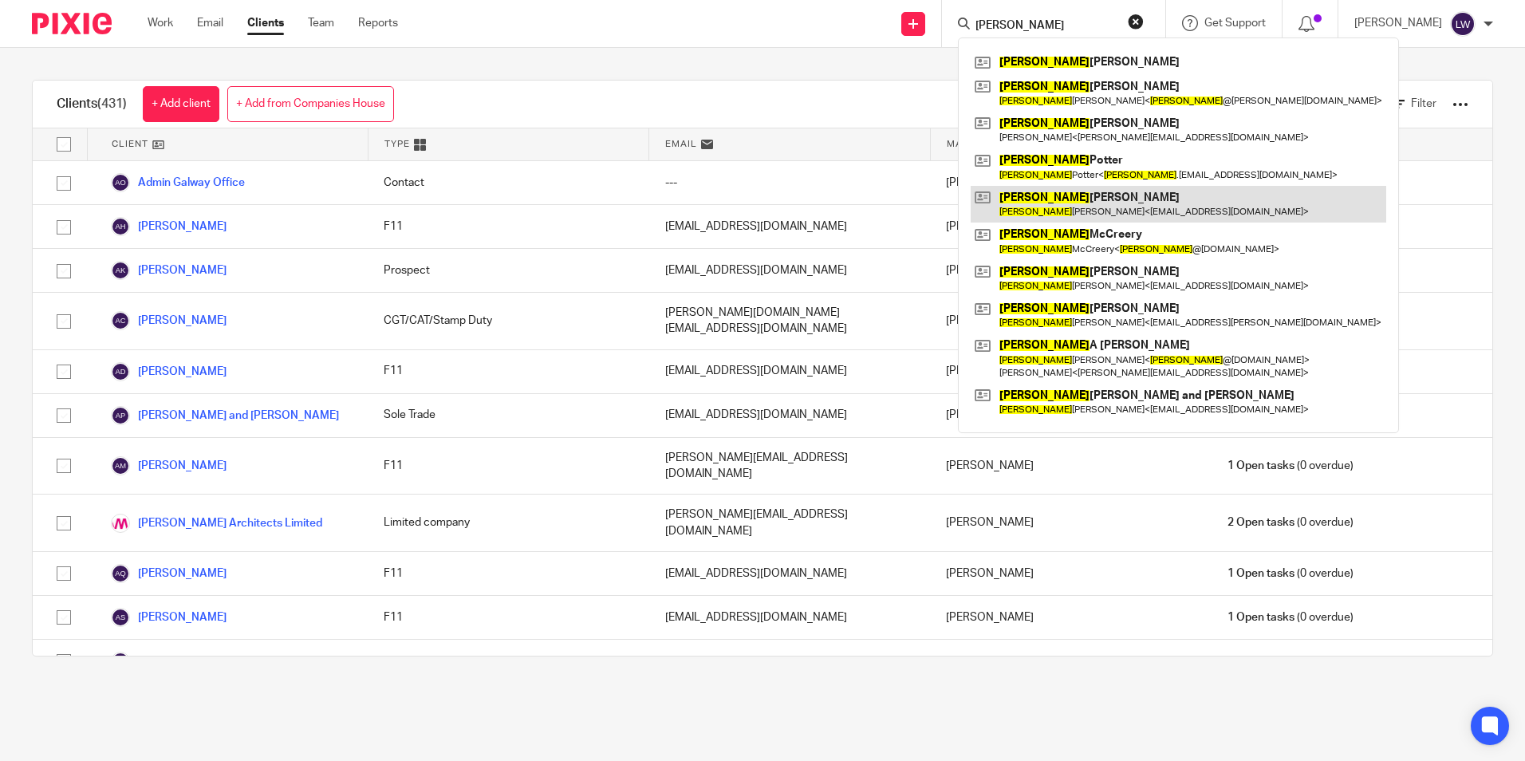
type input "john"
click at [1125, 204] on link at bounding box center [1177, 204] width 415 height 37
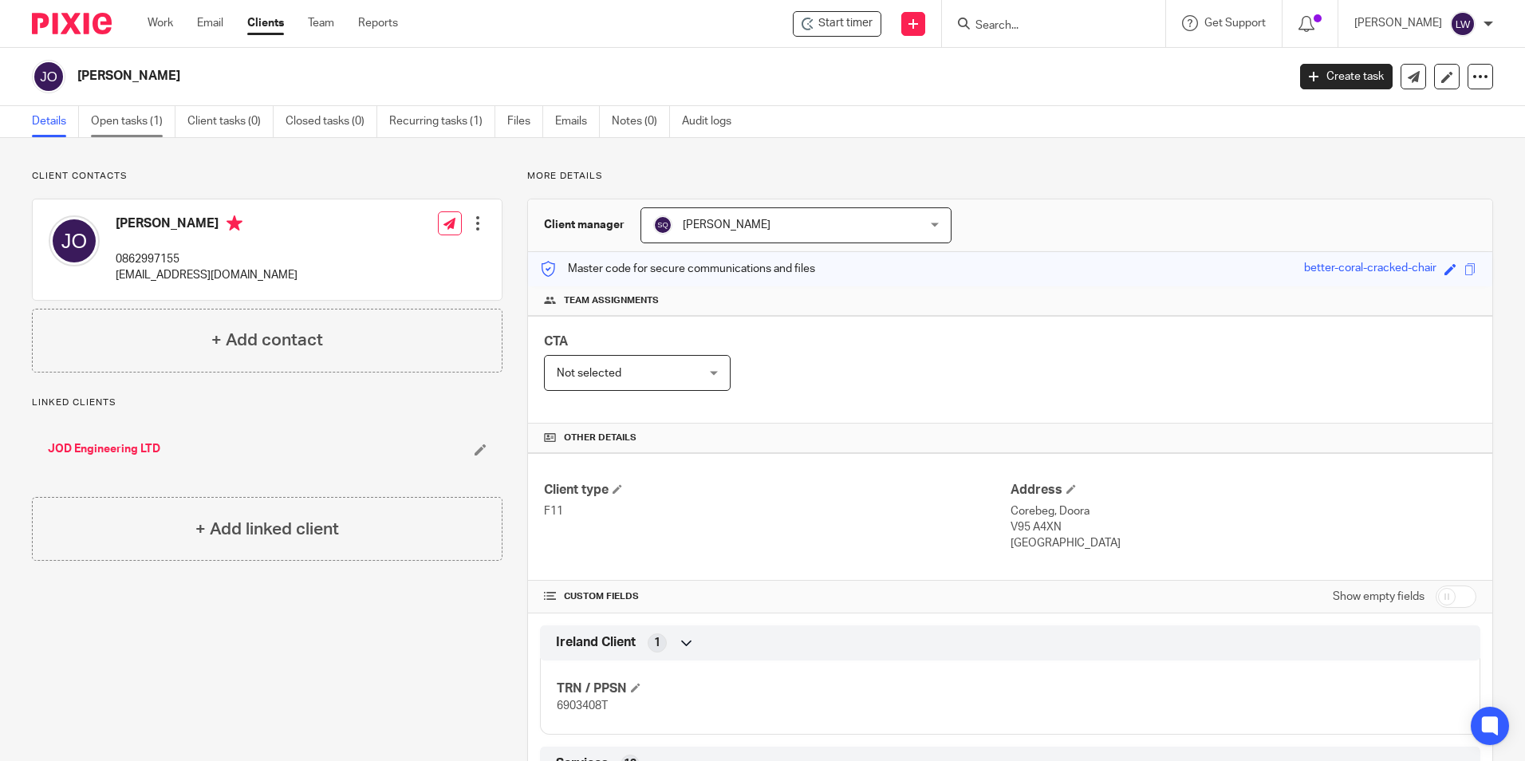
click at [123, 120] on link "Open tasks (1)" at bounding box center [133, 121] width 85 height 31
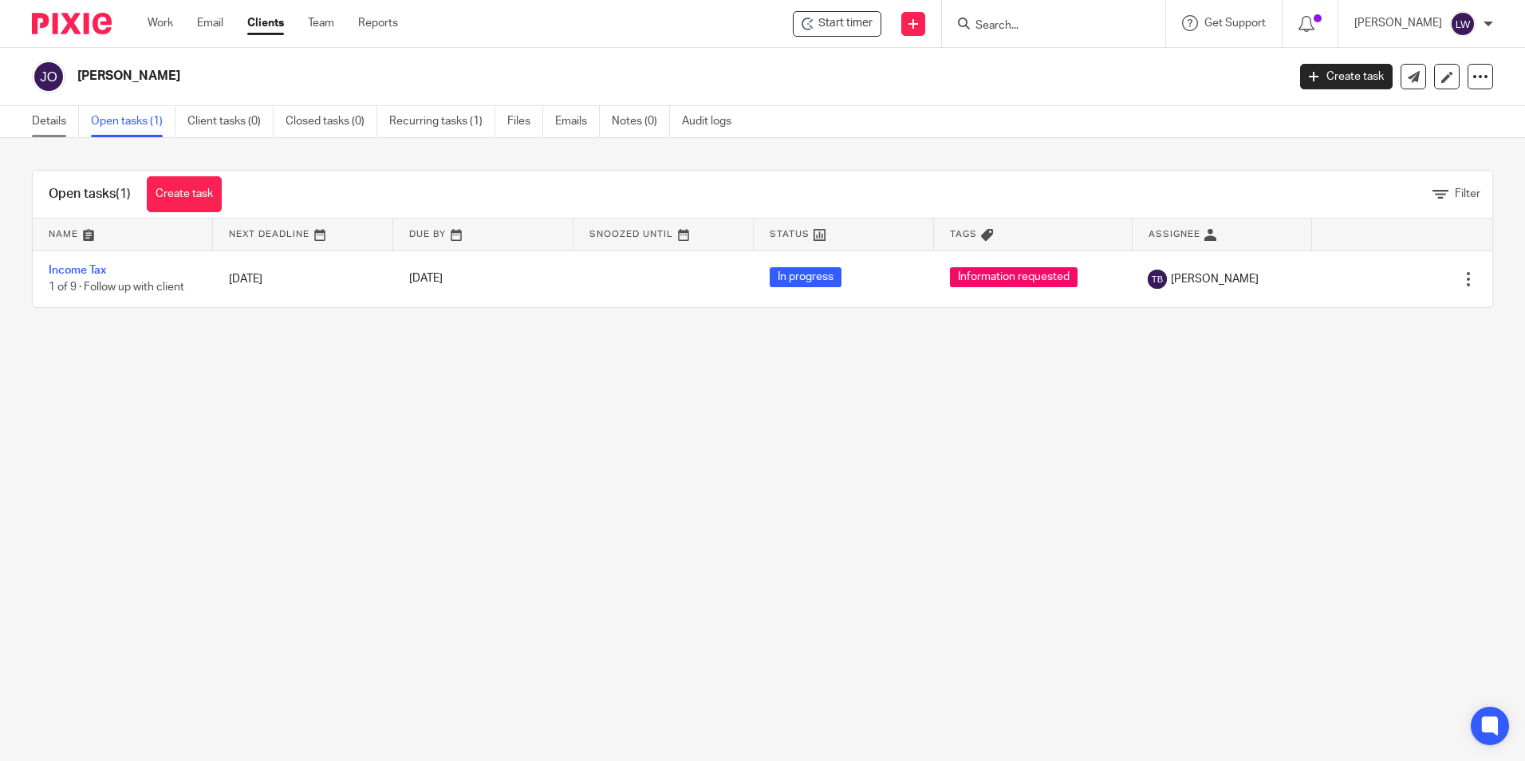
click at [51, 114] on link "Details" at bounding box center [55, 121] width 47 height 31
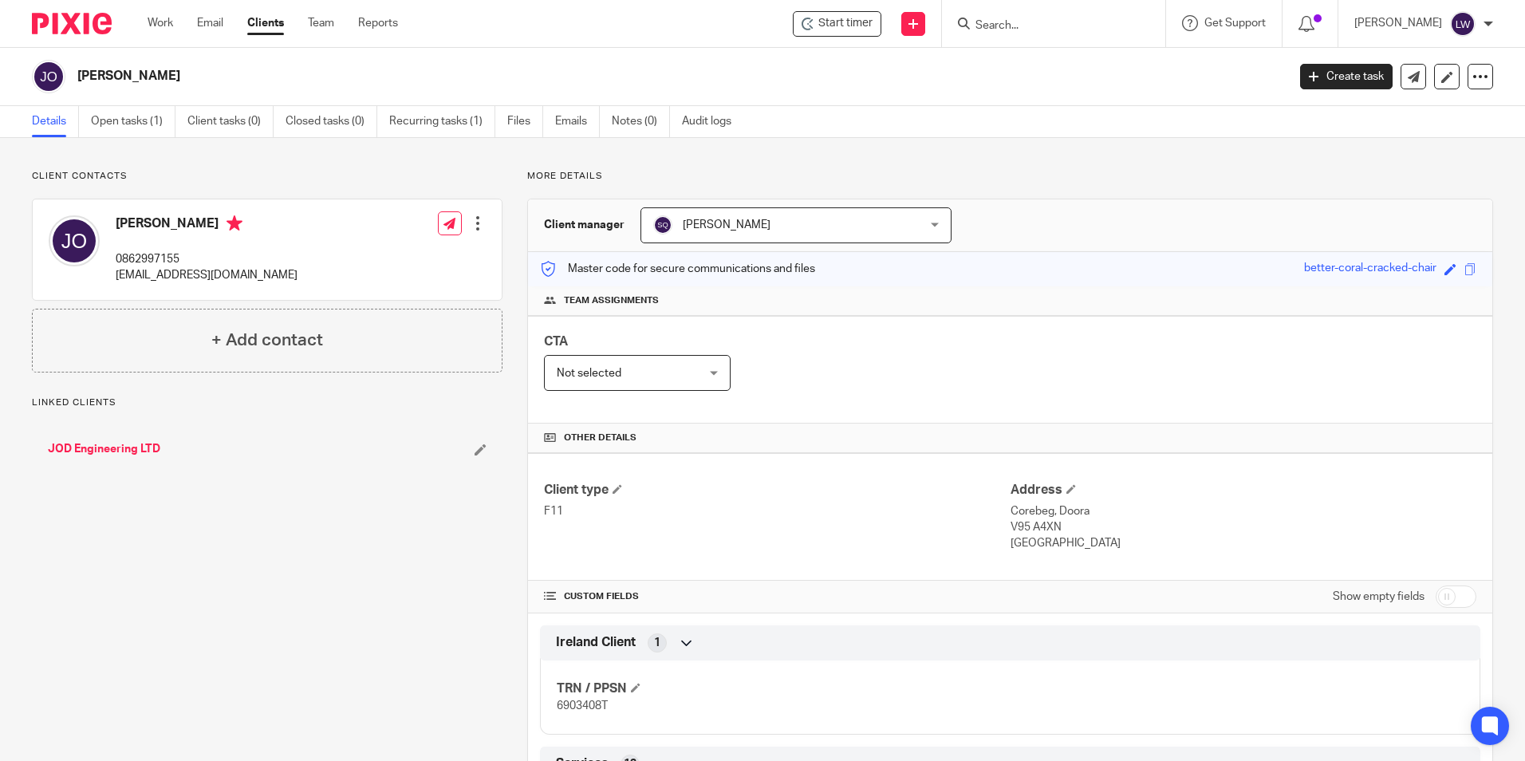
click at [1021, 22] on input "Search" at bounding box center [1046, 26] width 144 height 14
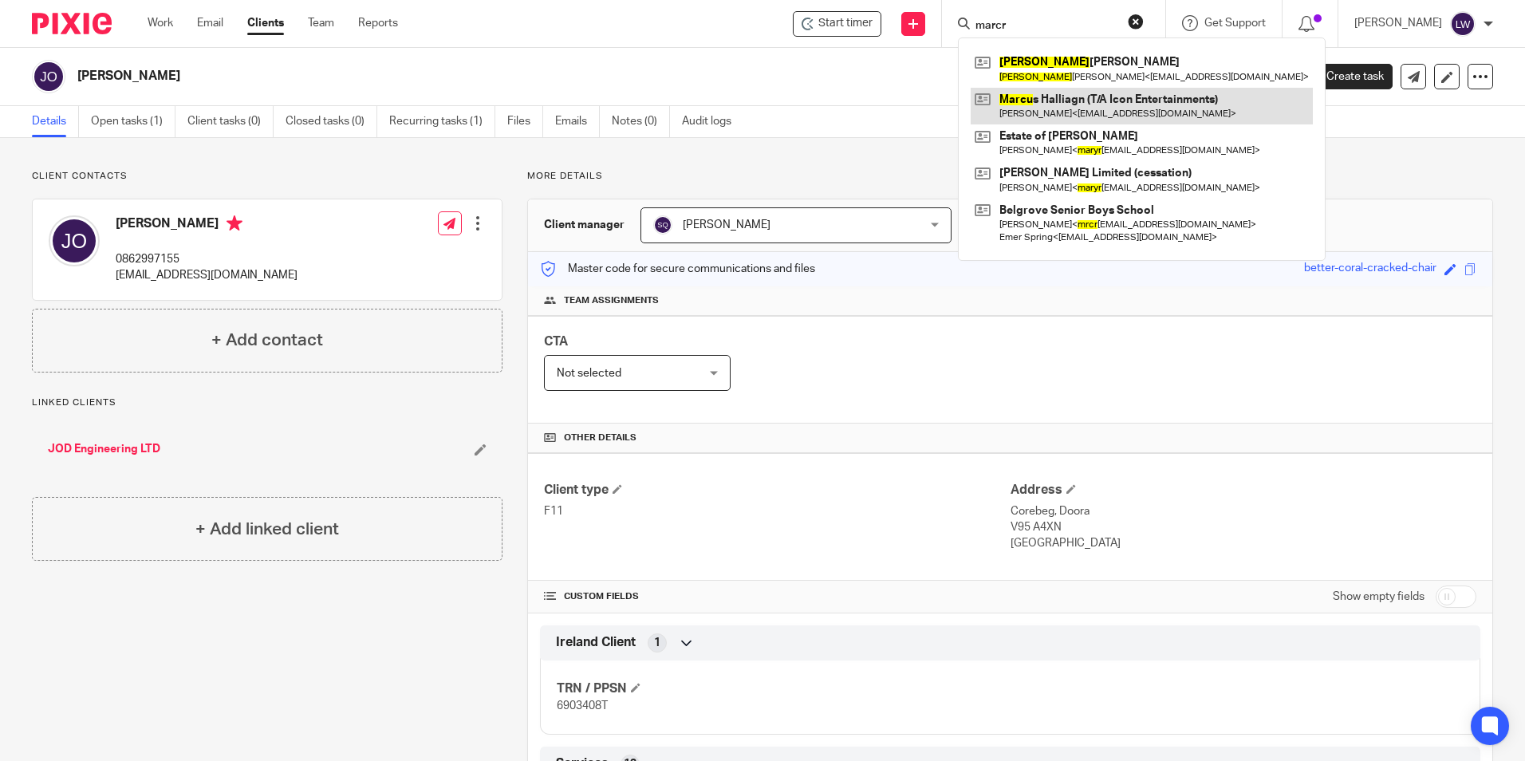
type input "marcr"
click at [1101, 104] on link at bounding box center [1141, 106] width 342 height 37
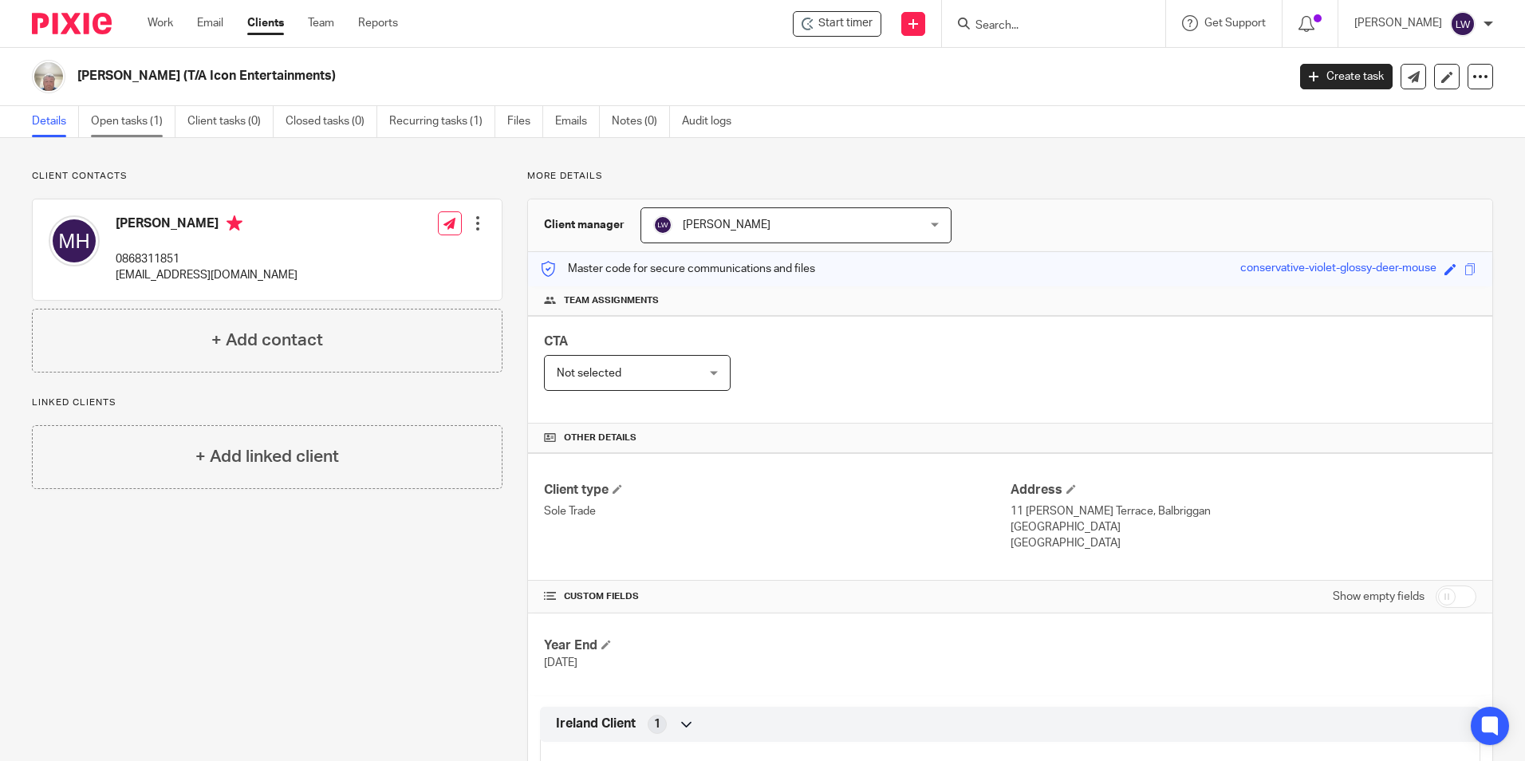
click at [140, 122] on link "Open tasks (1)" at bounding box center [133, 121] width 85 height 31
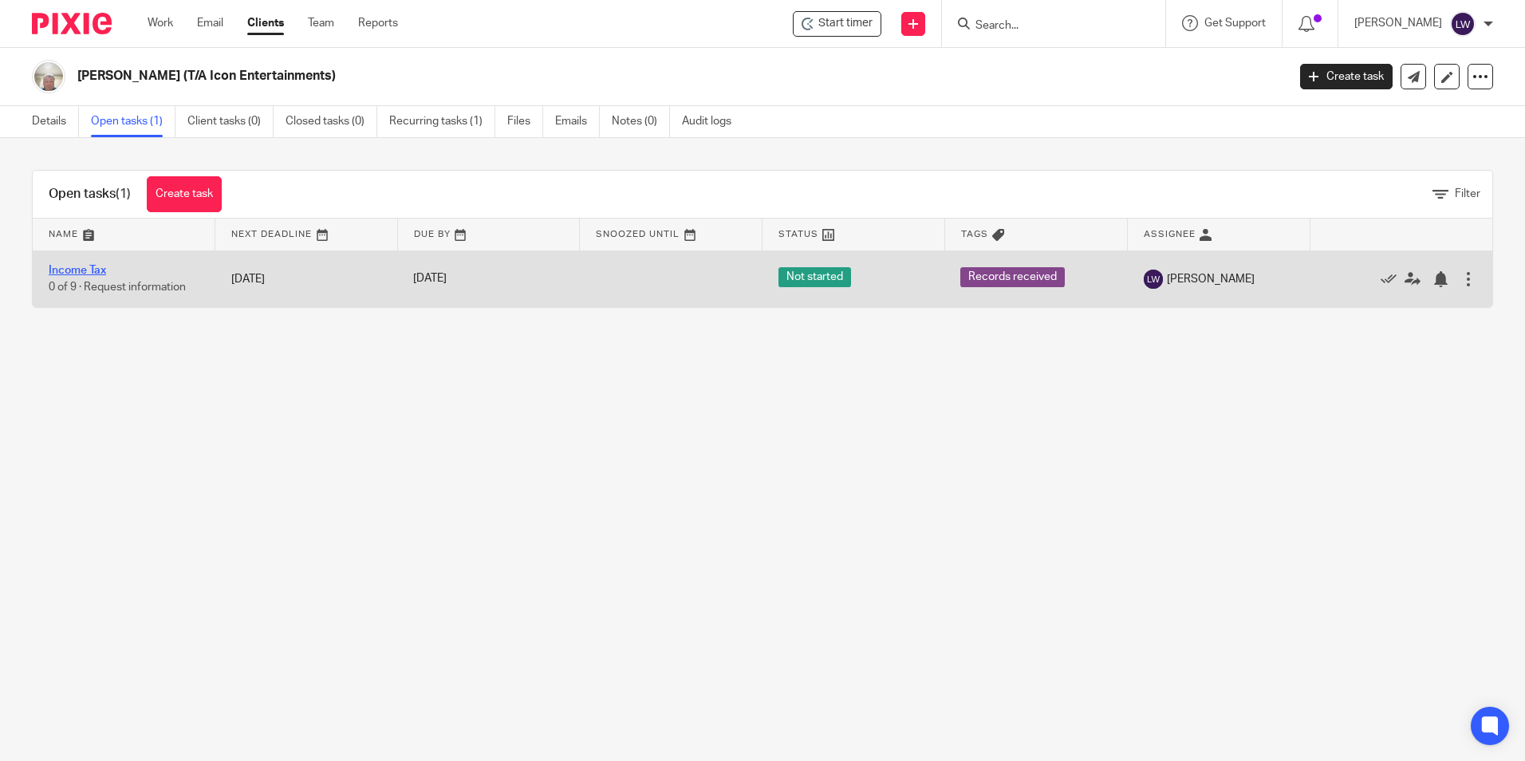
click at [78, 266] on link "Income Tax" at bounding box center [77, 270] width 57 height 11
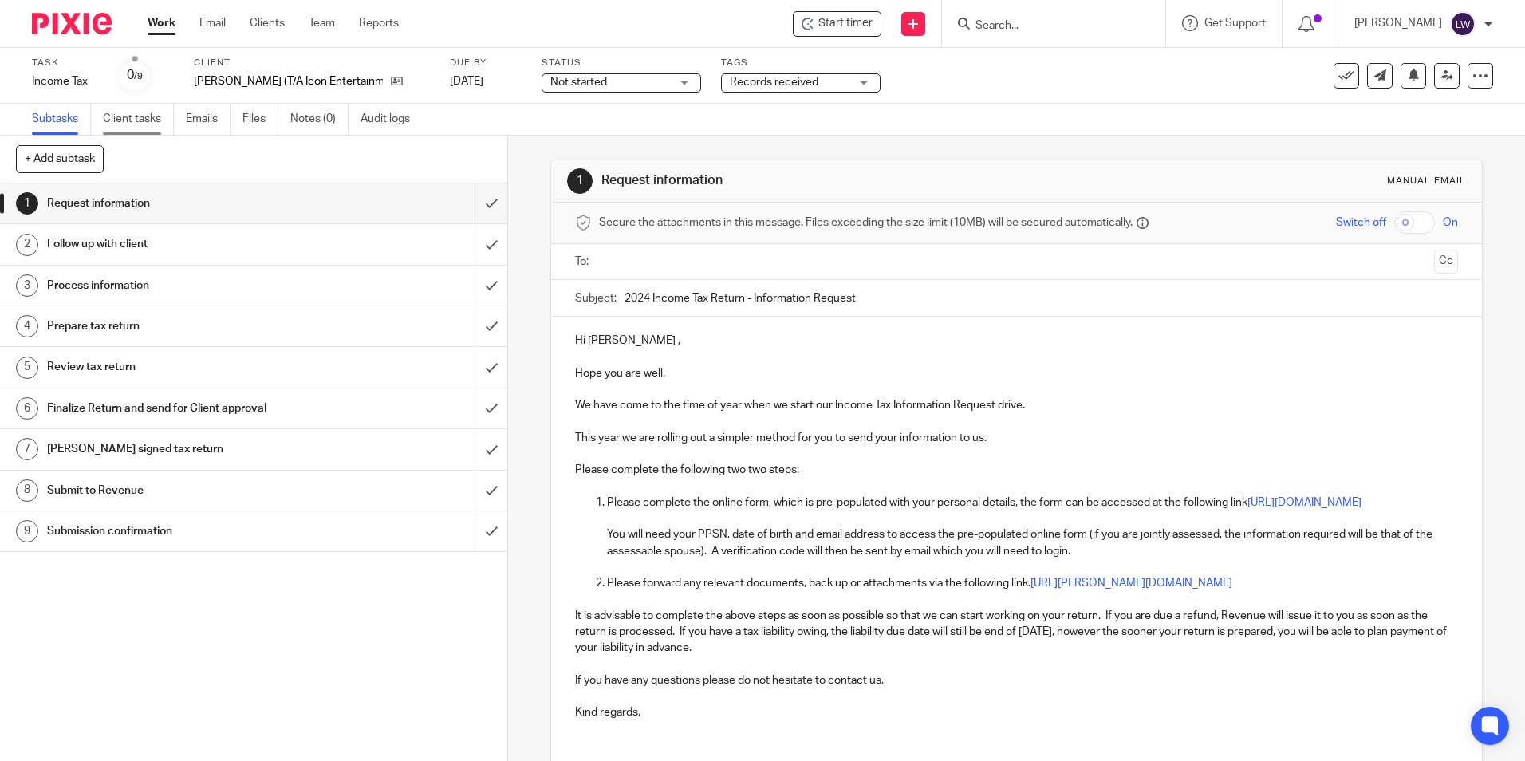
click at [128, 118] on link "Client tasks" at bounding box center [138, 119] width 71 height 31
